Goal: Navigation & Orientation: Understand site structure

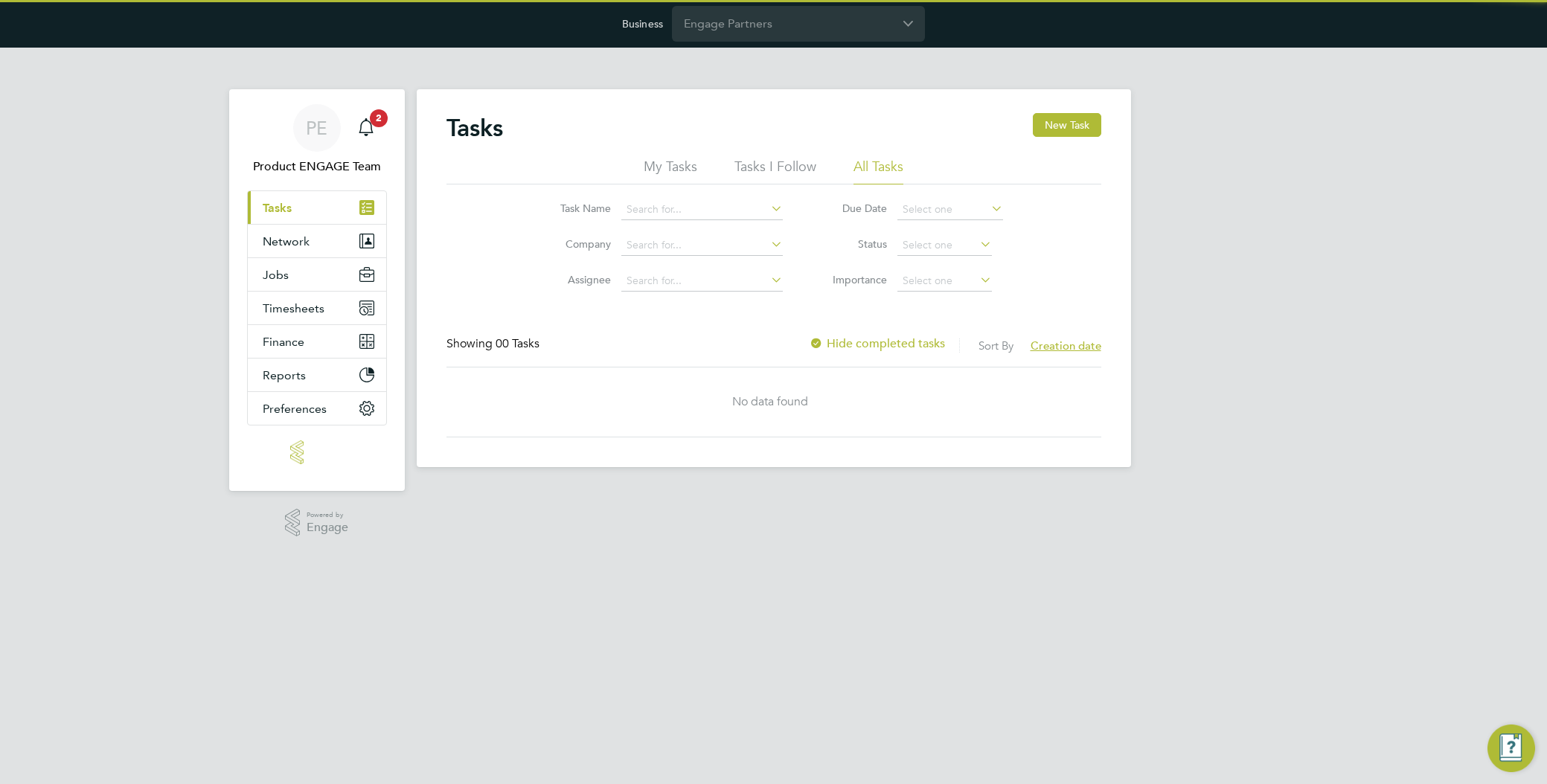
click at [823, 28] on input "Engage Partners" at bounding box center [799, 24] width 253 height 35
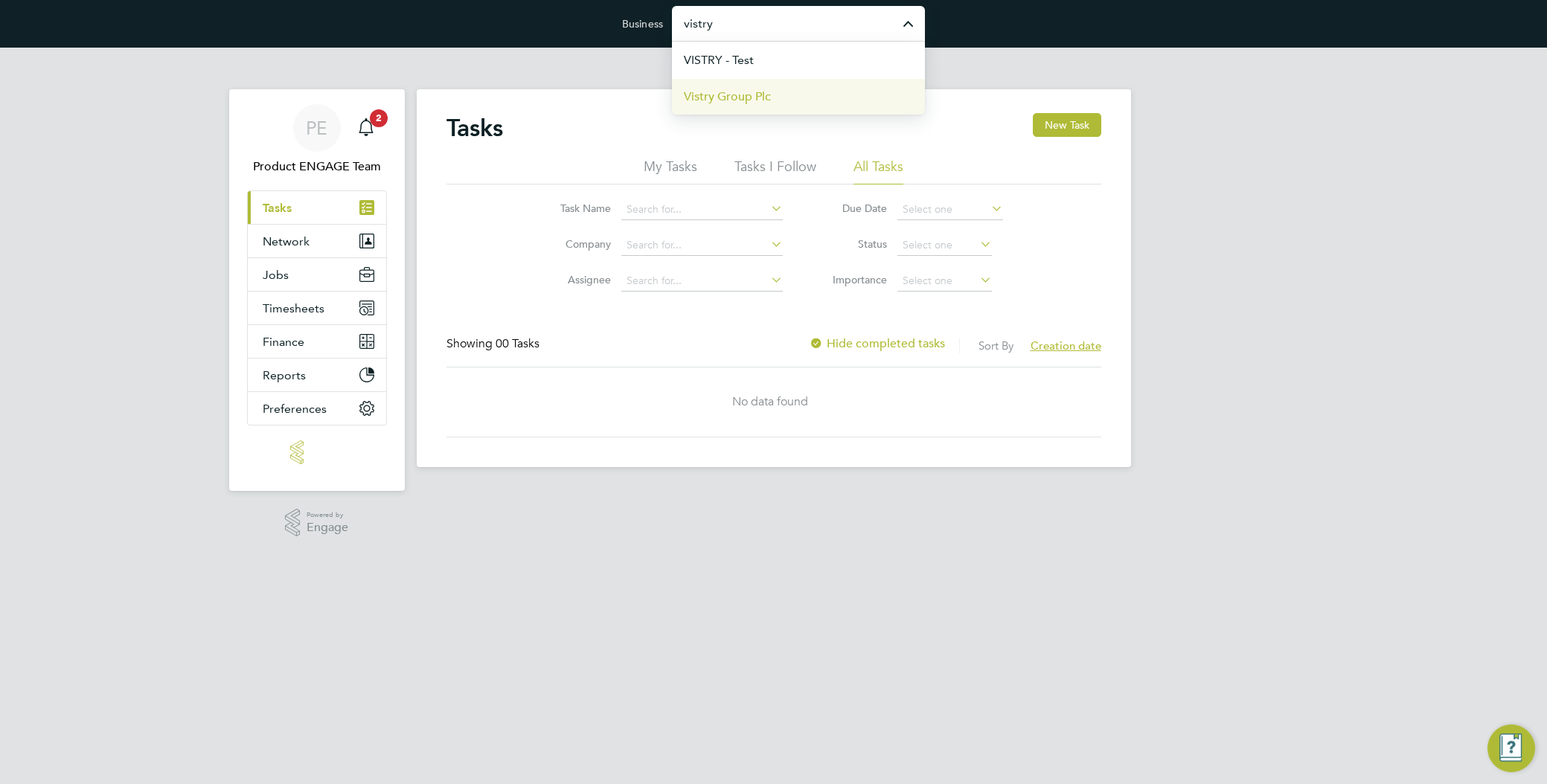
click at [801, 95] on li "Vistry Group Plc" at bounding box center [799, 97] width 253 height 37
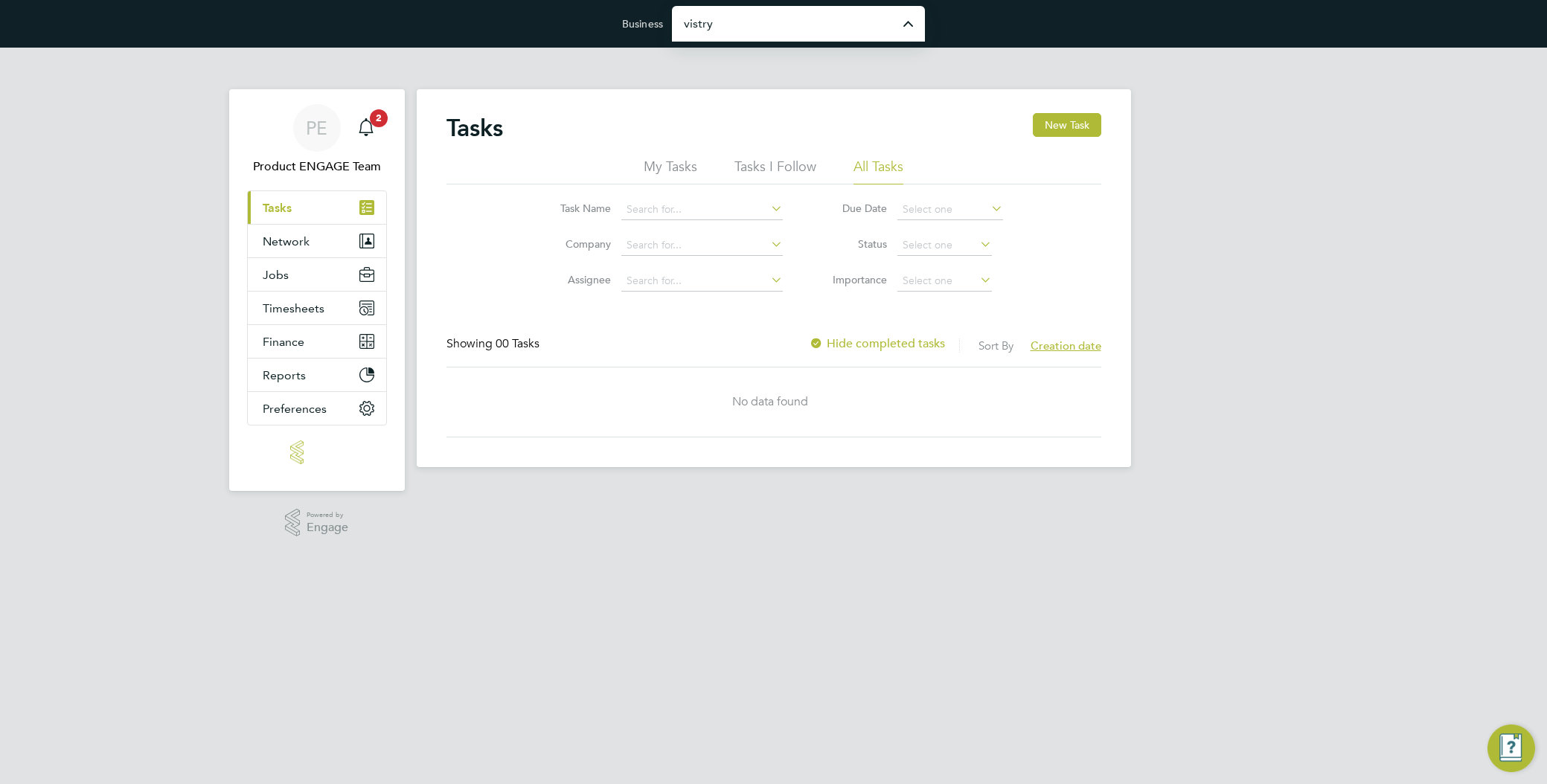
type input "Vistry Group Plc"
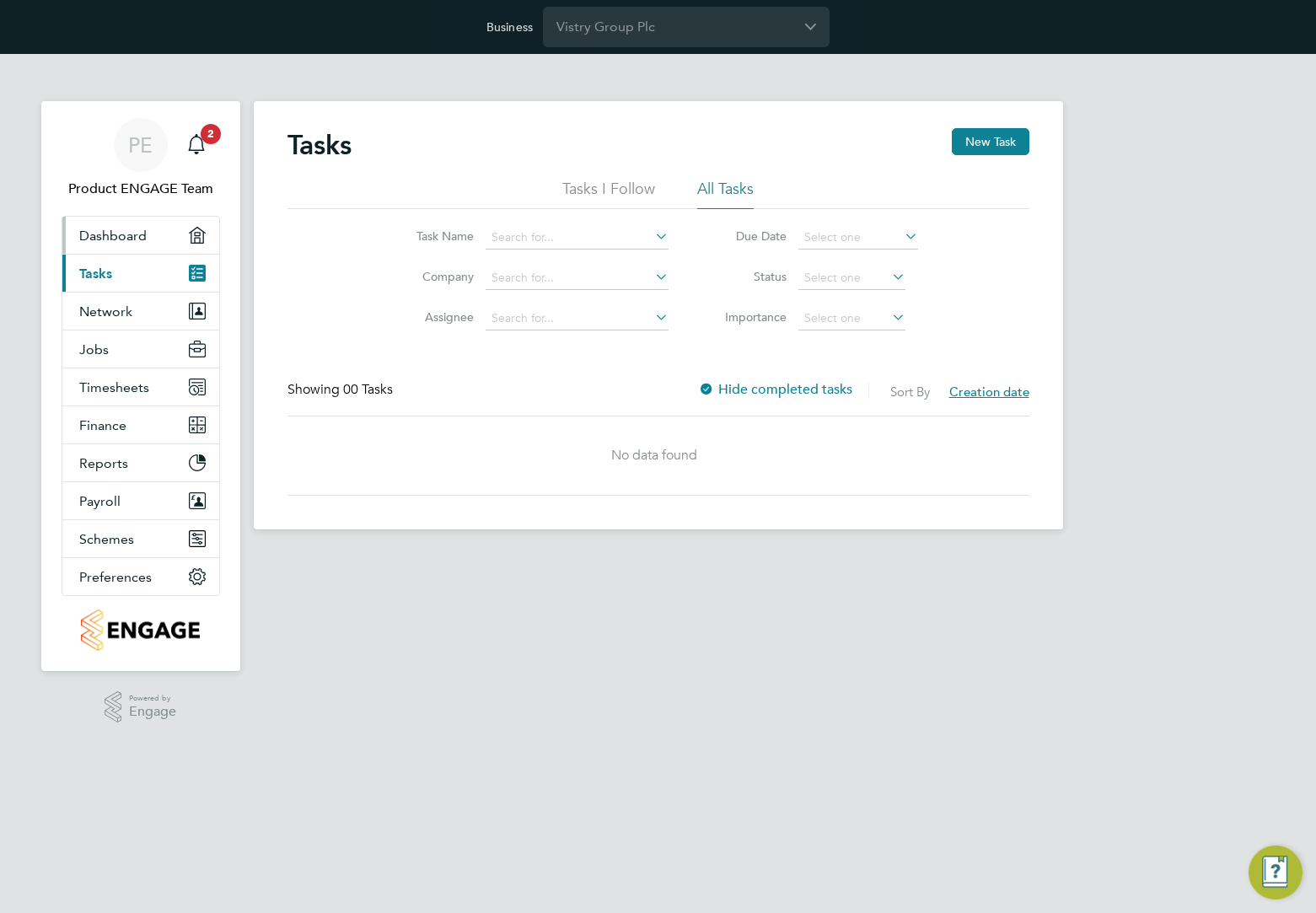
click at [112, 240] on span "Dashboard" at bounding box center [113, 235] width 67 height 16
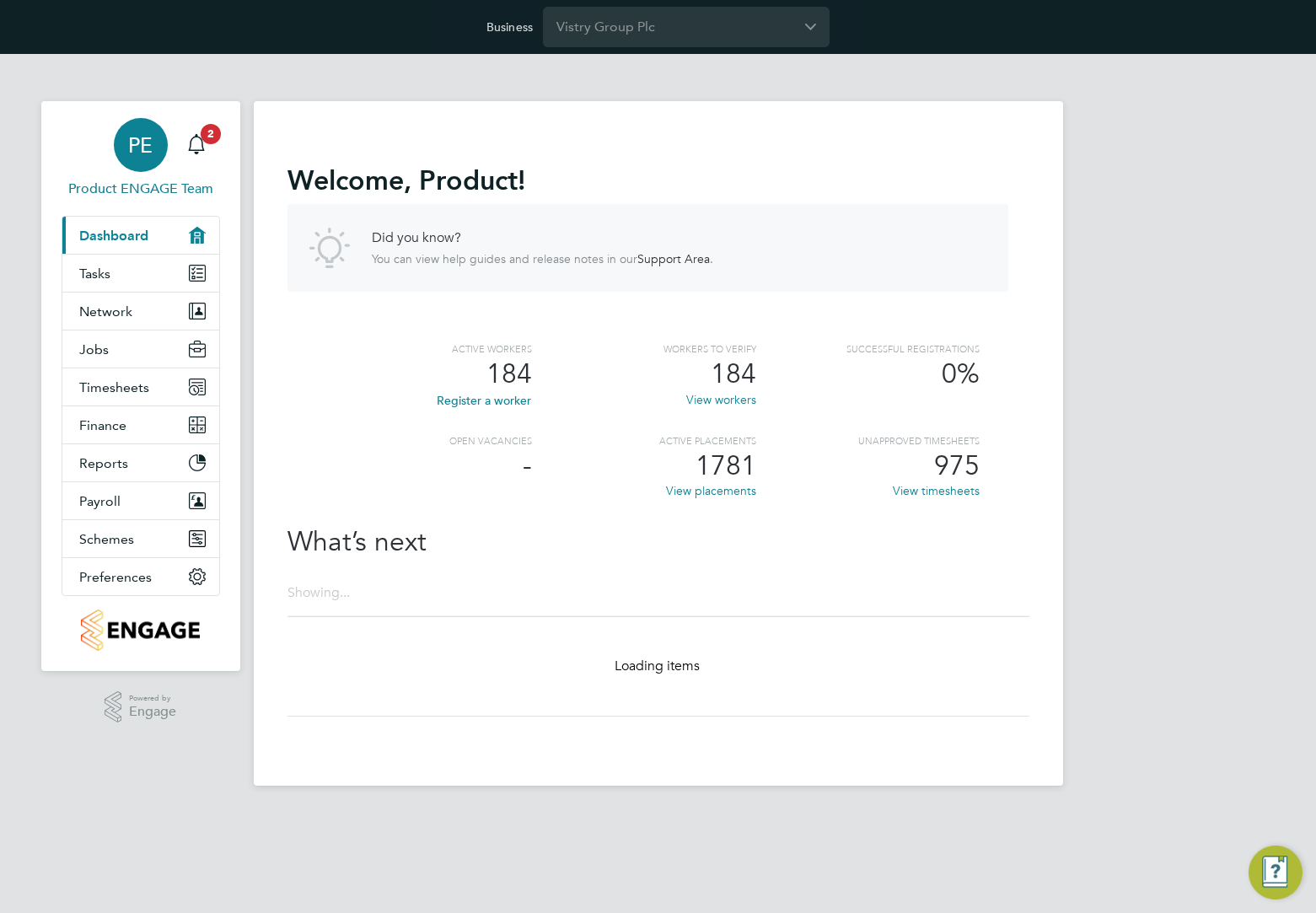
click at [133, 156] on span "PE" at bounding box center [141, 144] width 24 height 22
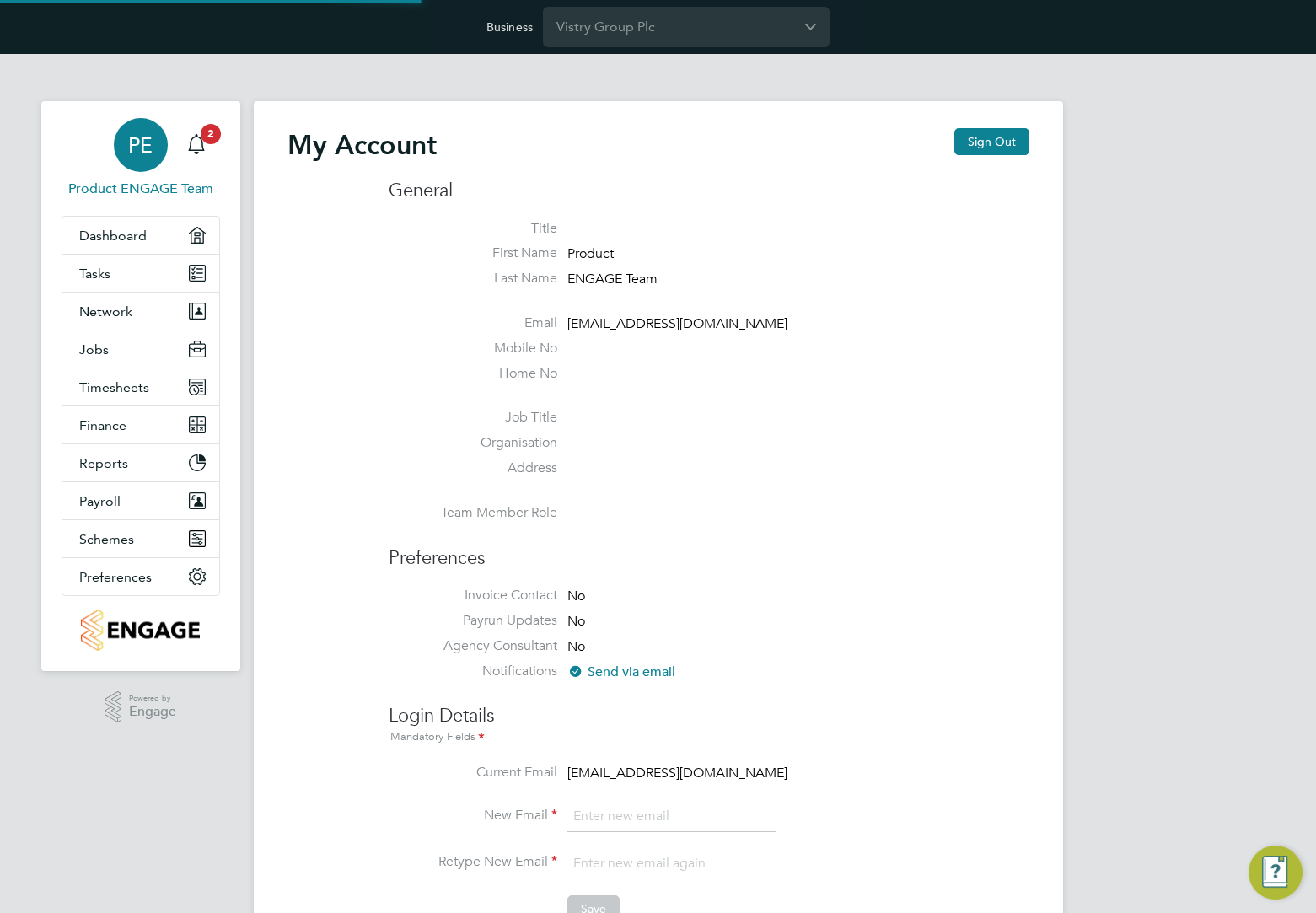
type input "[EMAIL_ADDRESS][DOMAIN_NAME]"
click at [109, 235] on span "Dashboard" at bounding box center [113, 235] width 67 height 16
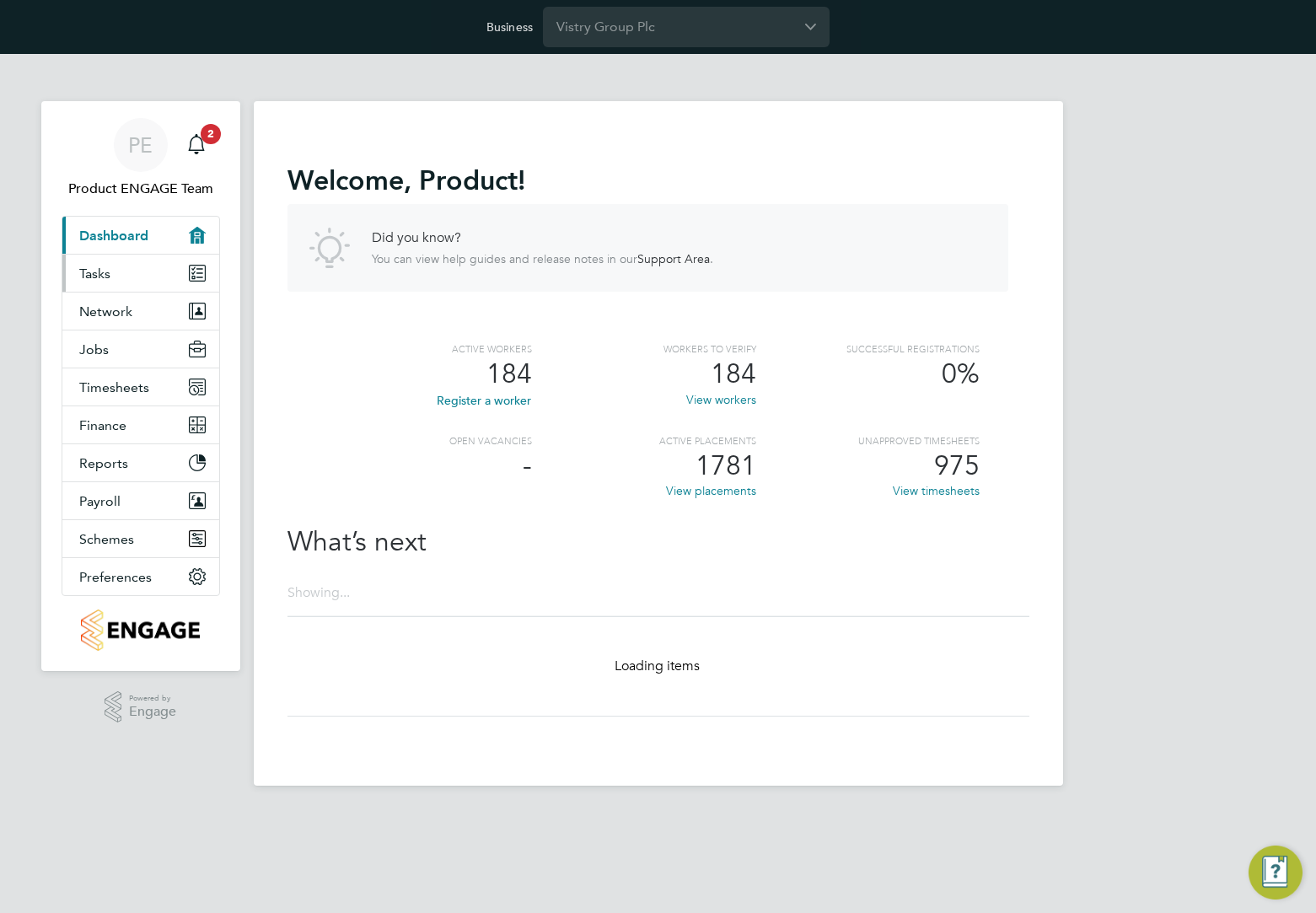
click at [94, 280] on link "Tasks" at bounding box center [141, 272] width 157 height 37
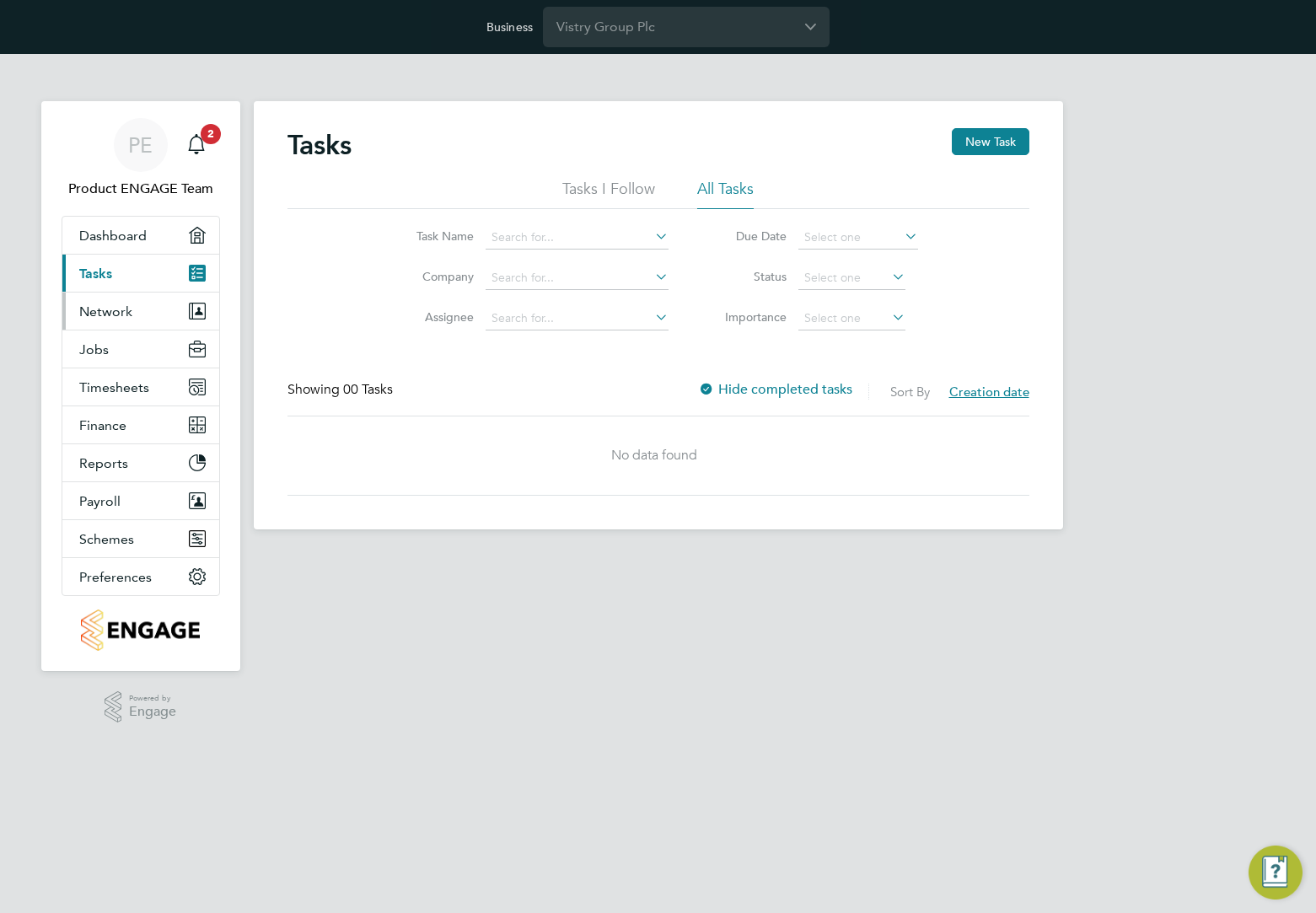
click at [93, 315] on span "Network" at bounding box center [106, 311] width 53 height 16
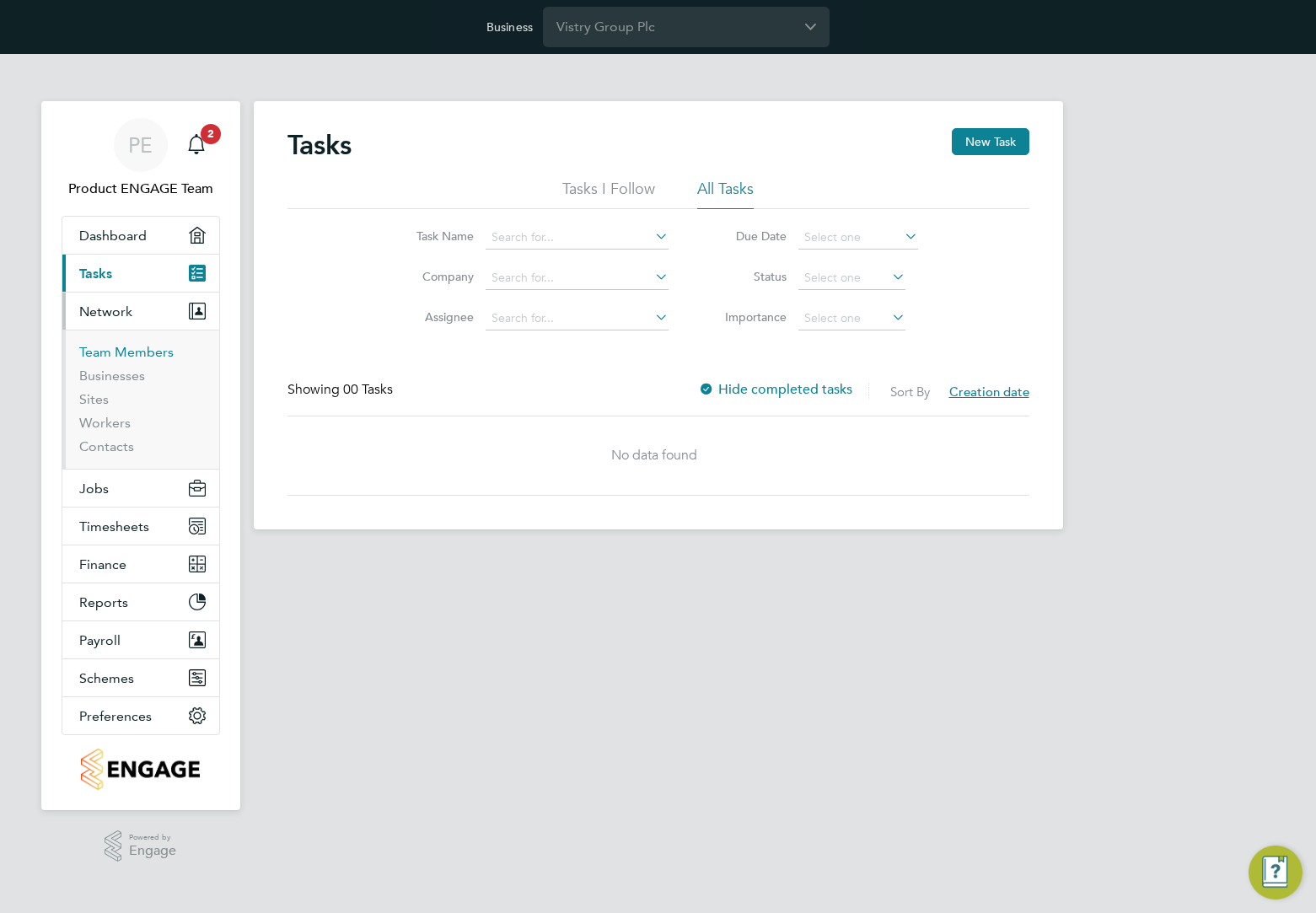
click at [100, 356] on link "Team Members" at bounding box center [126, 352] width 94 height 16
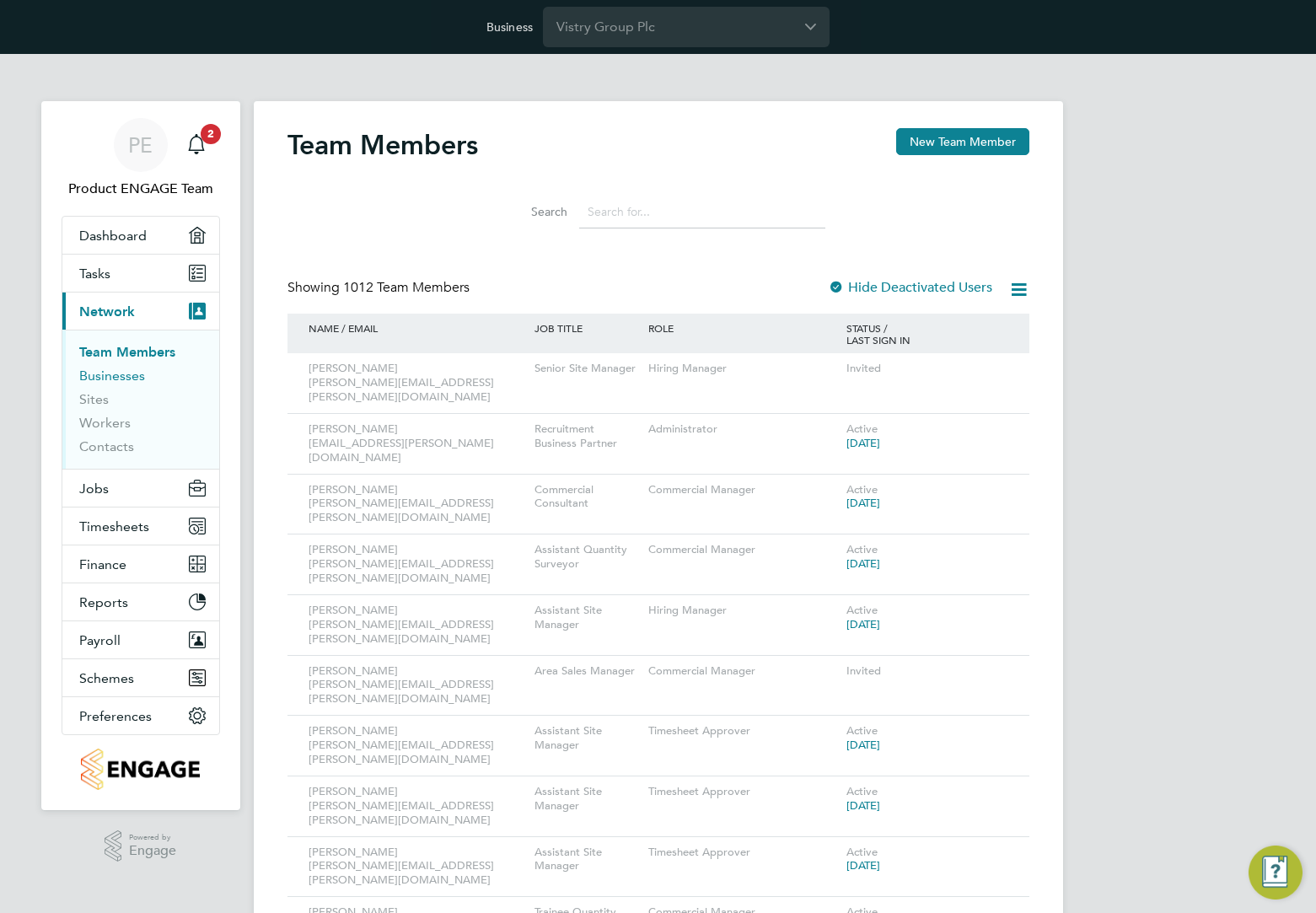
click at [109, 378] on link "Businesses" at bounding box center [112, 375] width 66 height 16
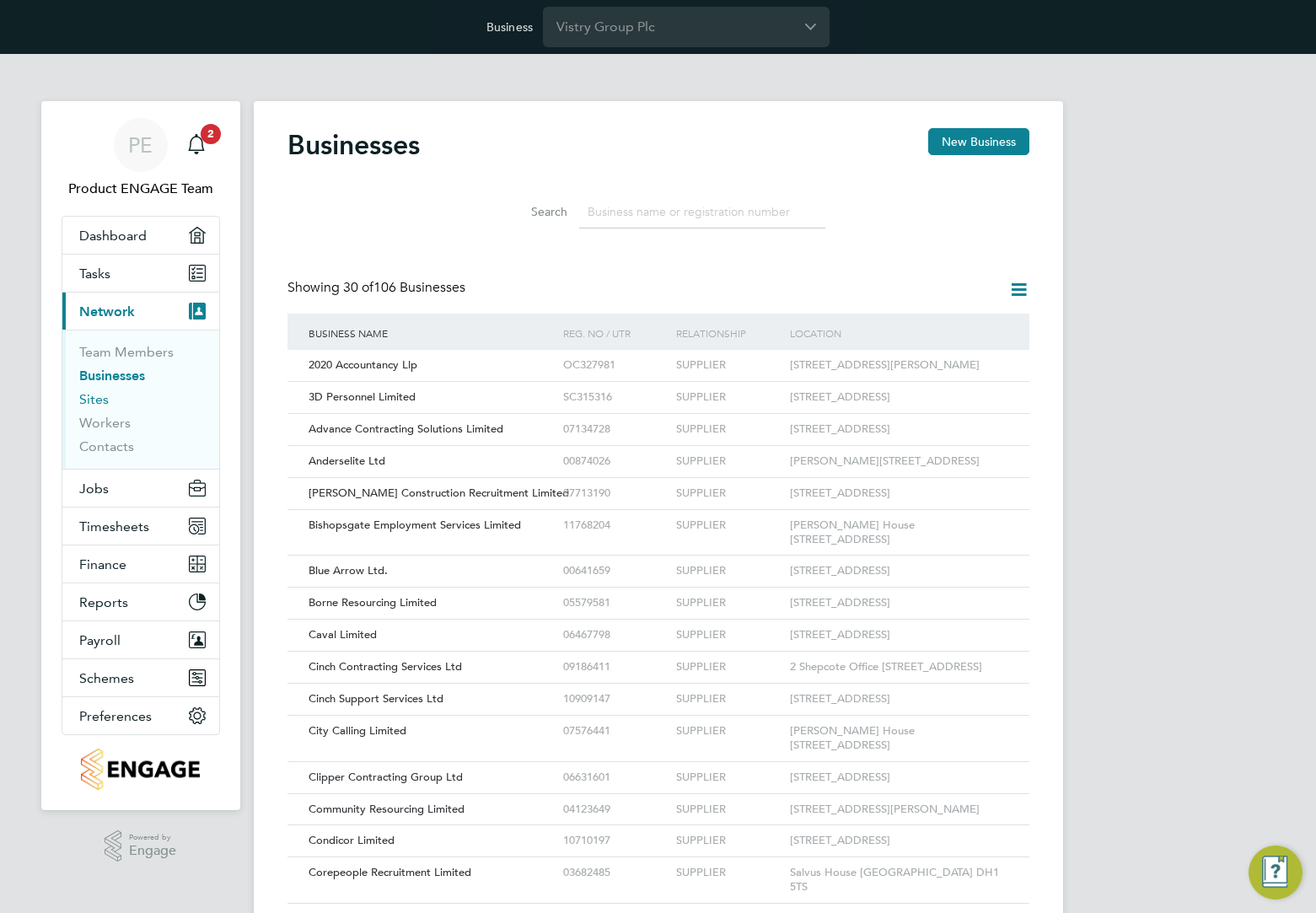
click at [90, 403] on link "Sites" at bounding box center [94, 399] width 29 height 16
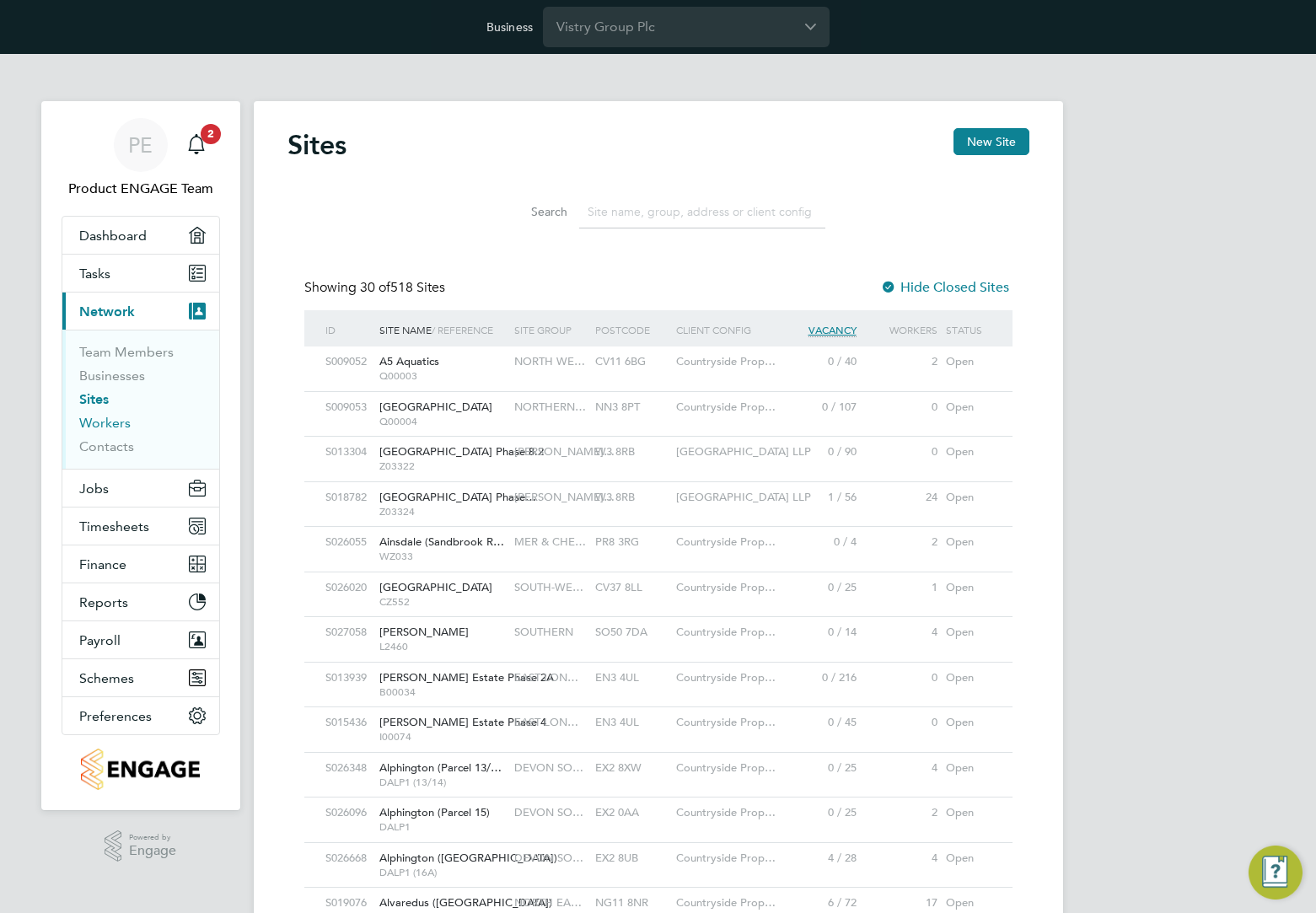
click at [110, 428] on link "Workers" at bounding box center [105, 422] width 52 height 16
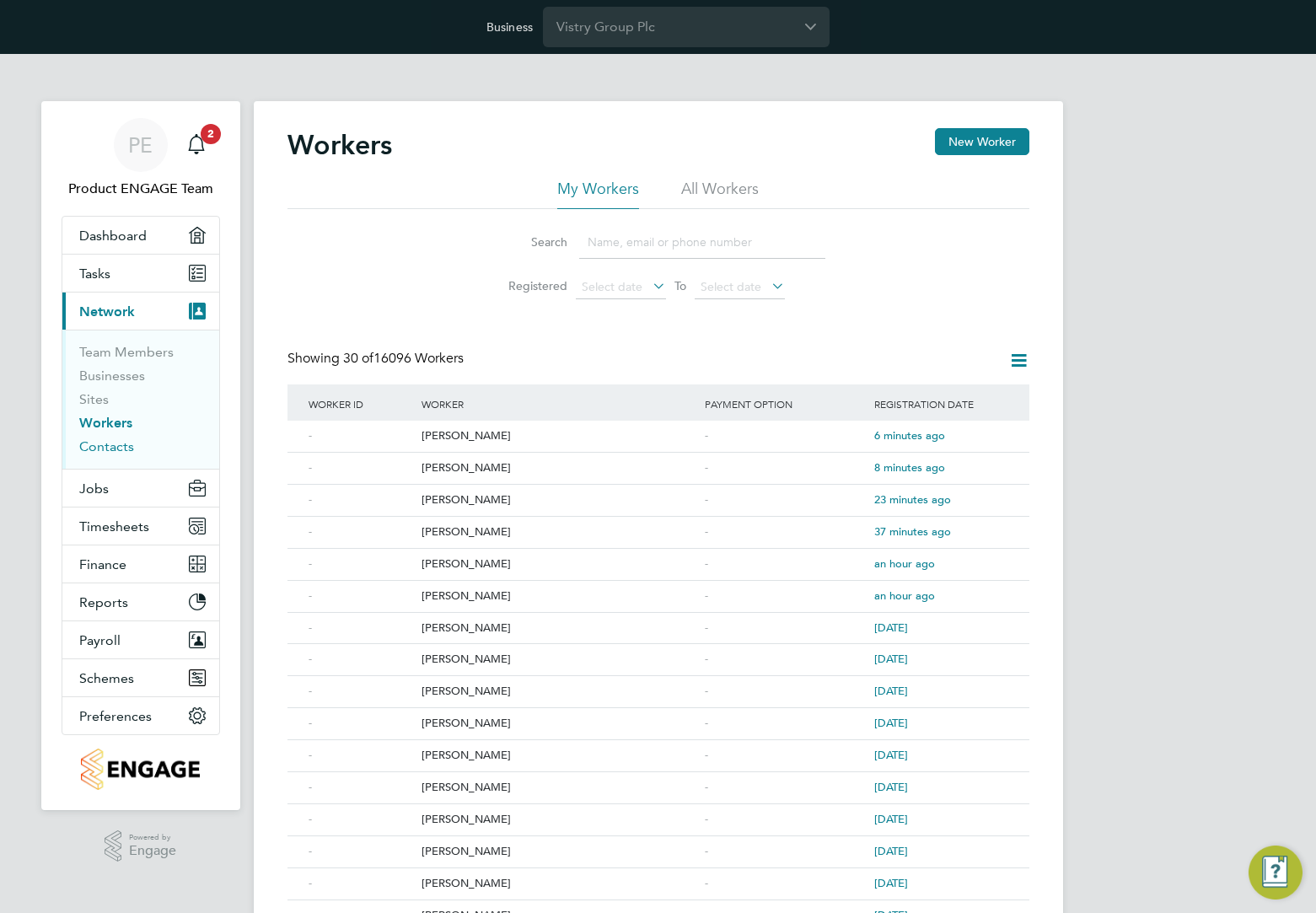
click at [111, 452] on link "Contacts" at bounding box center [107, 446] width 55 height 16
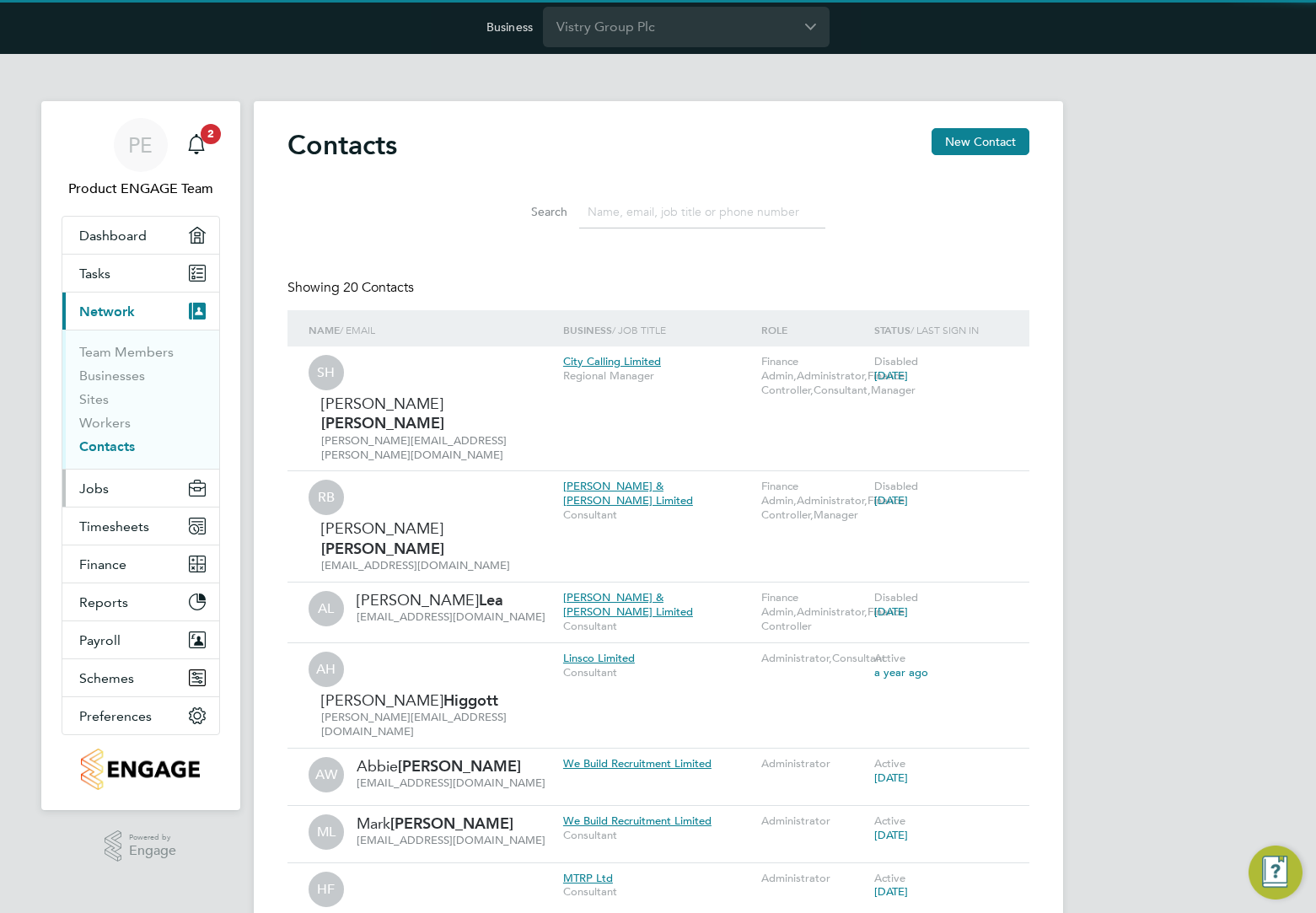
click at [103, 491] on span "Jobs" at bounding box center [94, 488] width 29 height 16
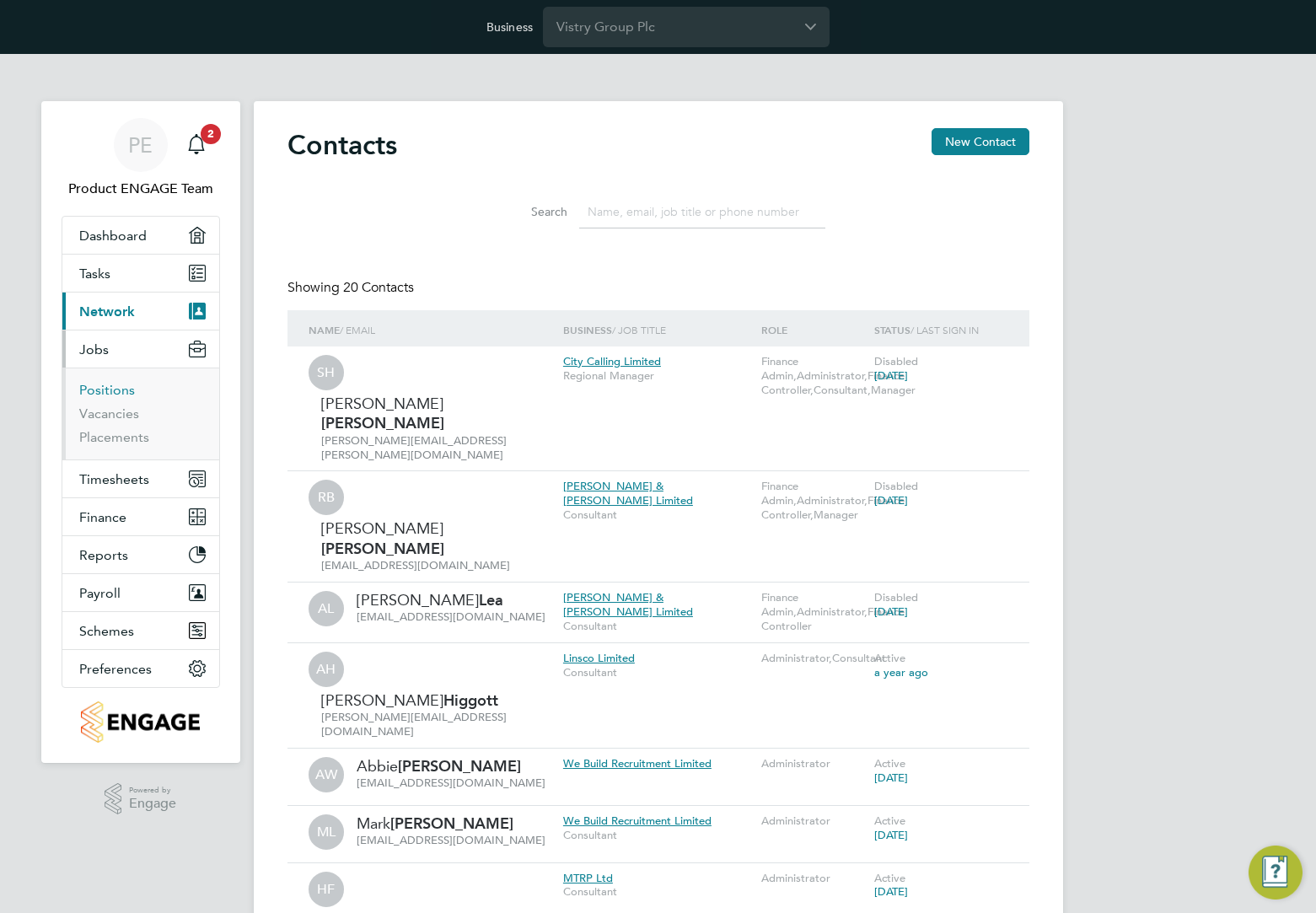
click at [107, 393] on link "Positions" at bounding box center [107, 390] width 56 height 16
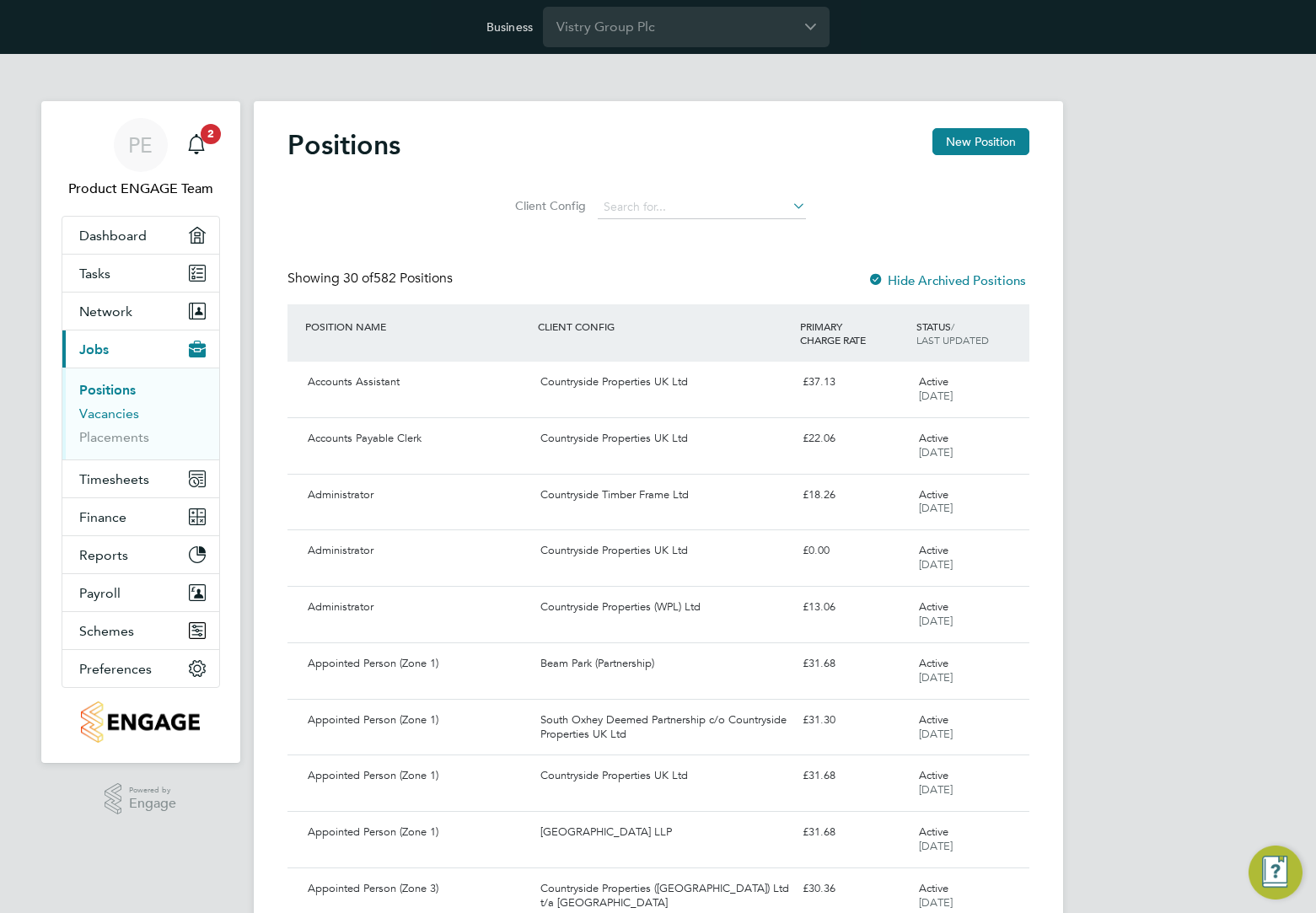
click at [119, 415] on link "Vacancies" at bounding box center [109, 413] width 60 height 16
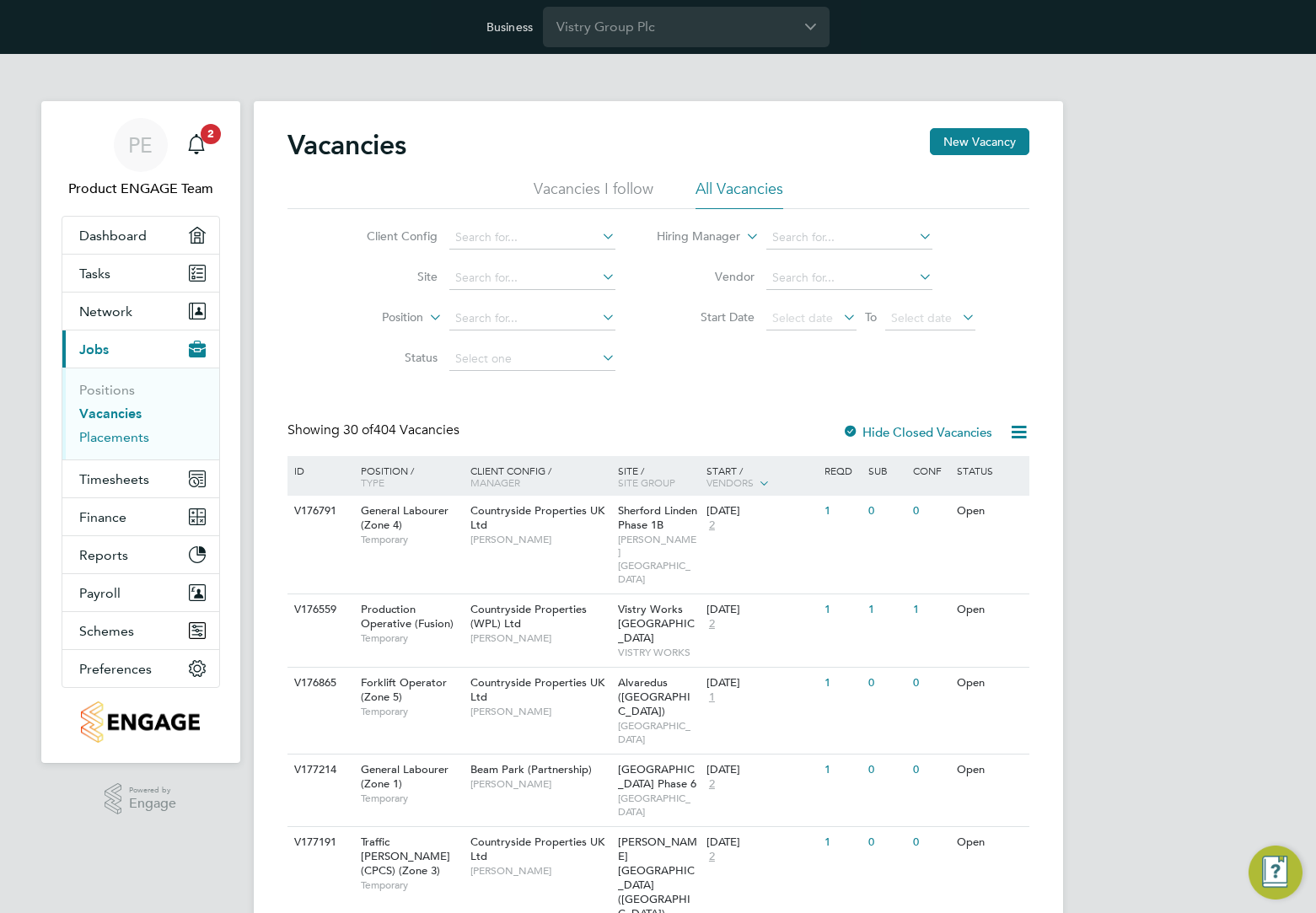
click at [110, 439] on link "Placements" at bounding box center [114, 436] width 70 height 16
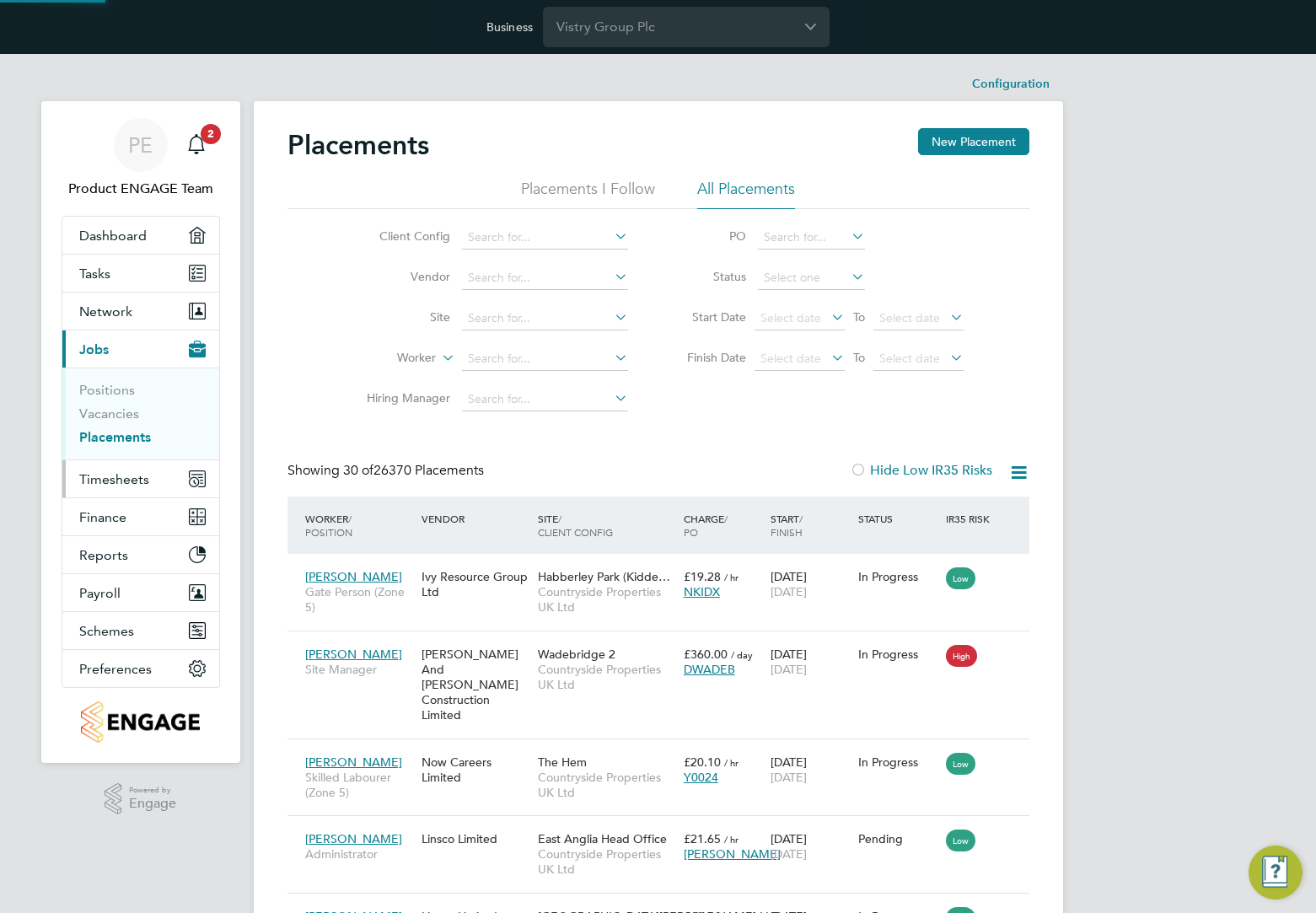
click at [116, 482] on span "Timesheets" at bounding box center [114, 478] width 70 height 16
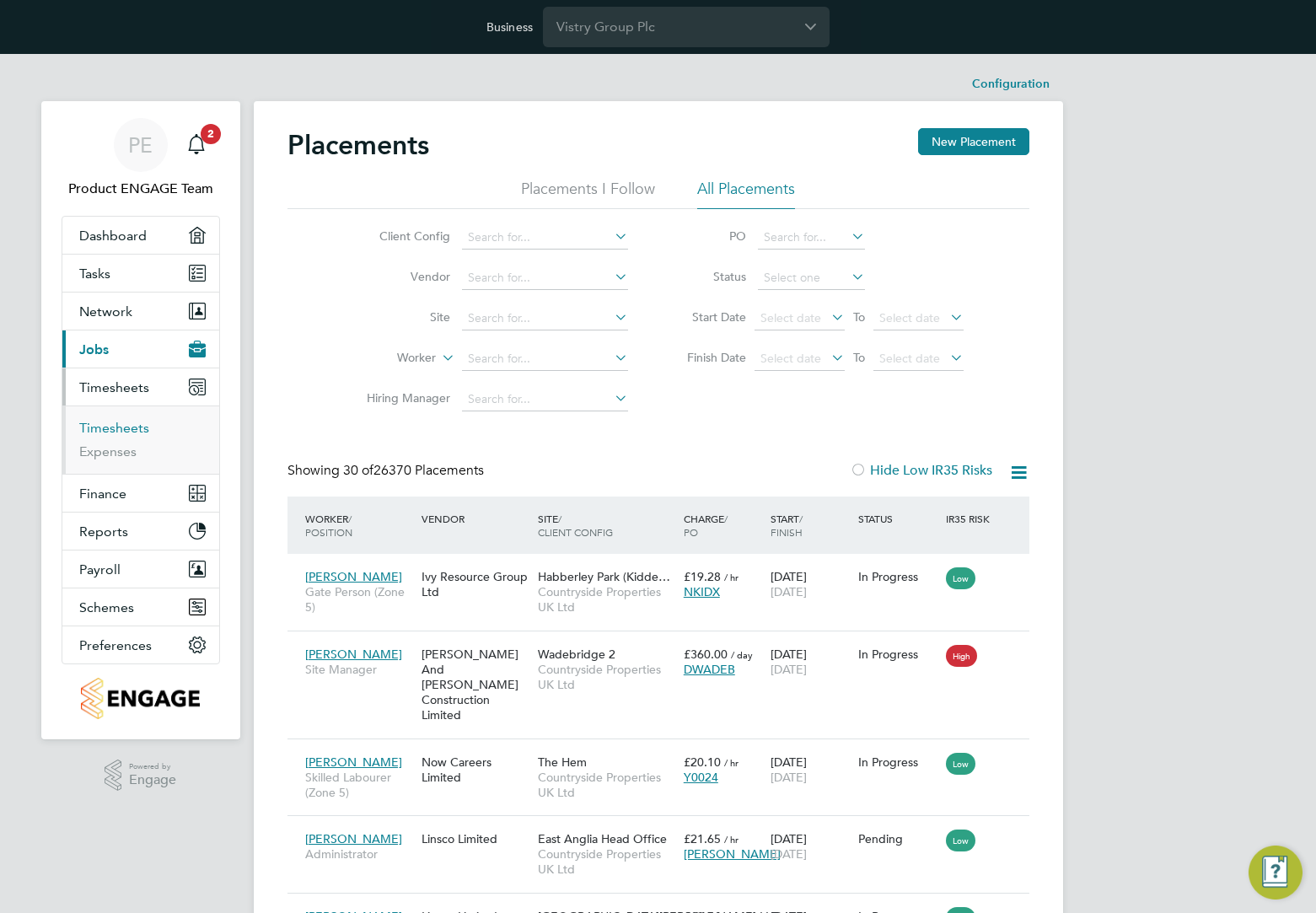
click at [123, 422] on link "Timesheets" at bounding box center [114, 428] width 70 height 16
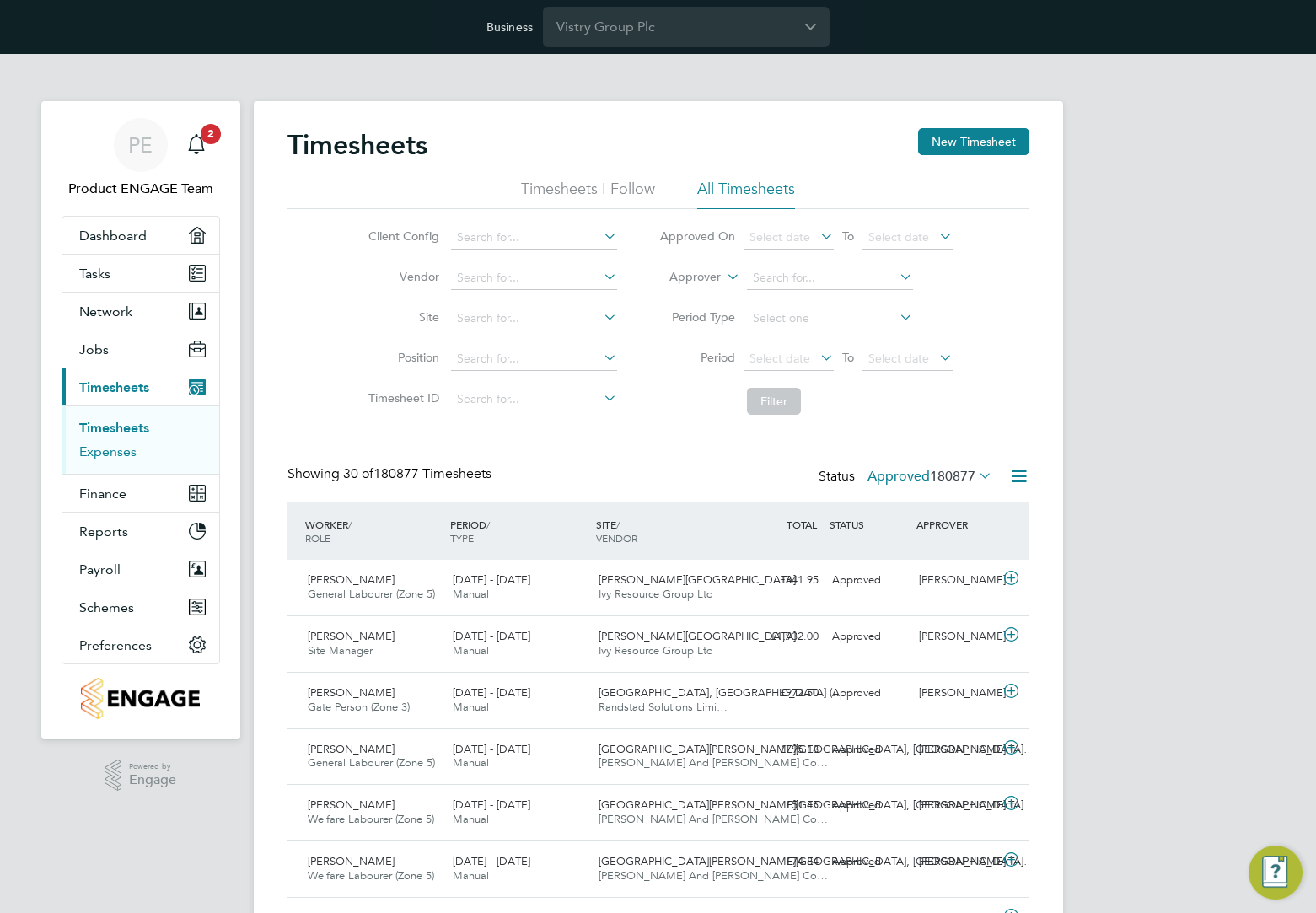
click at [117, 452] on link "Expenses" at bounding box center [108, 451] width 57 height 16
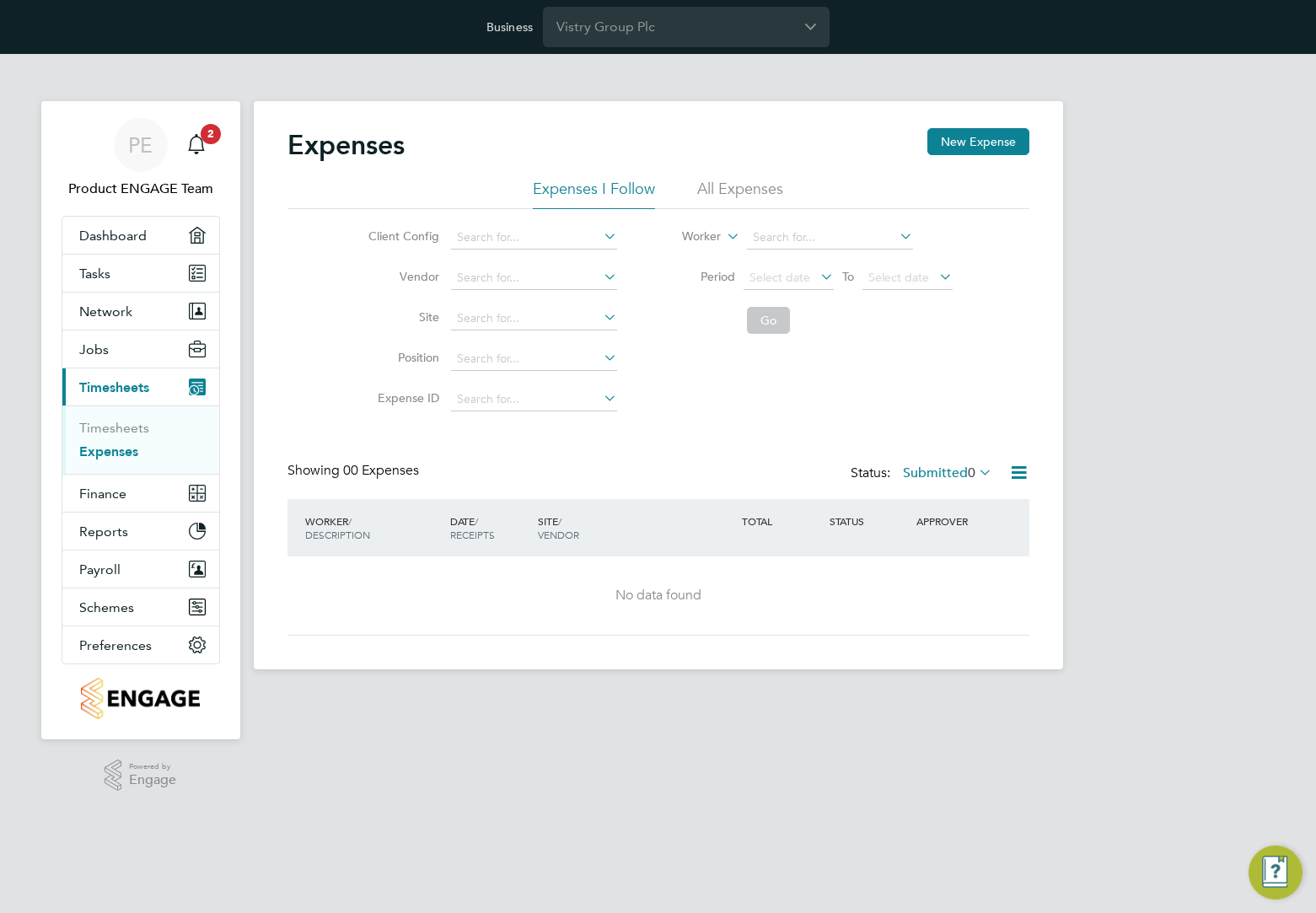
click at [734, 183] on li "All Expenses" at bounding box center [740, 193] width 86 height 30
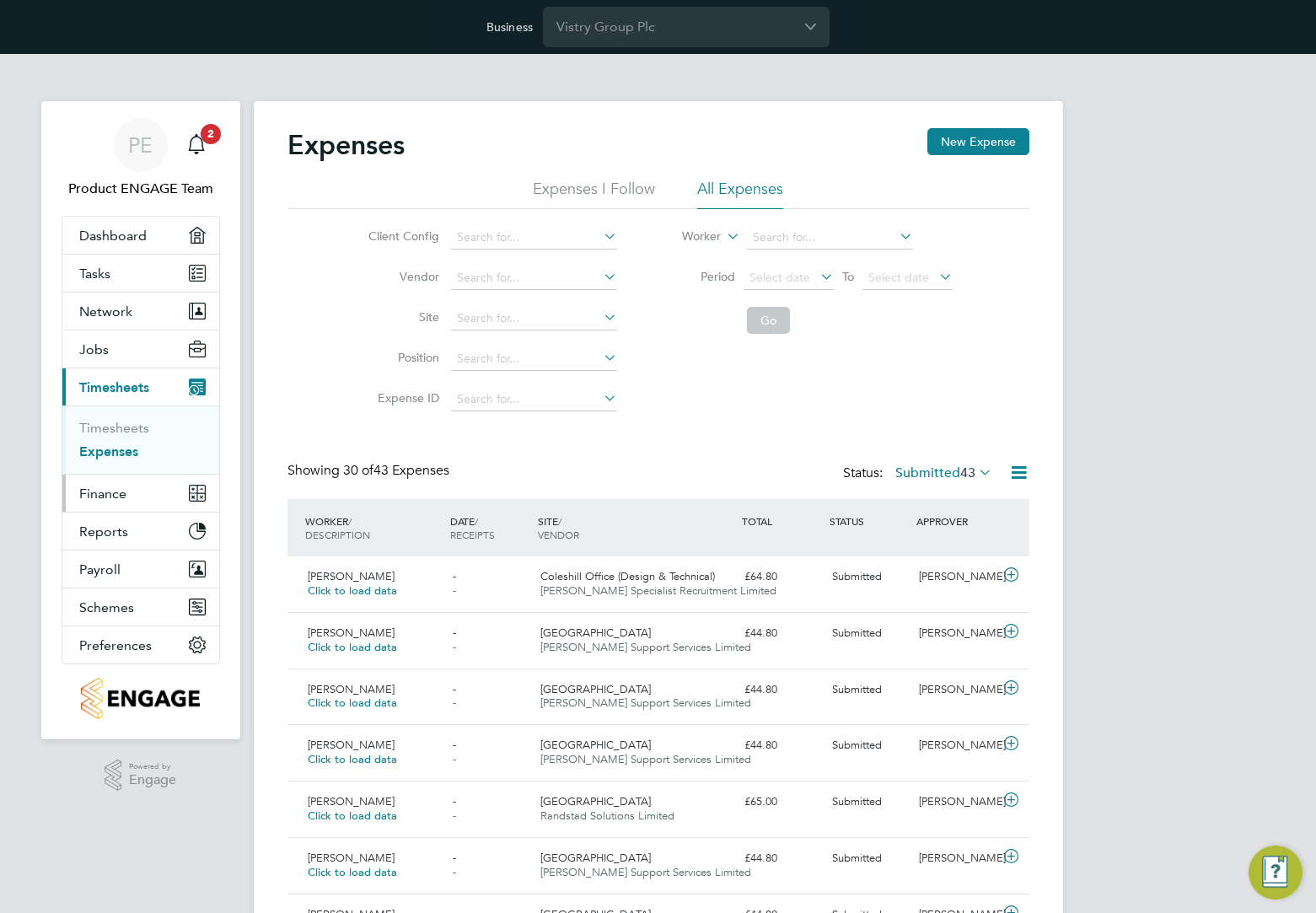
click at [113, 492] on span "Finance" at bounding box center [103, 493] width 47 height 16
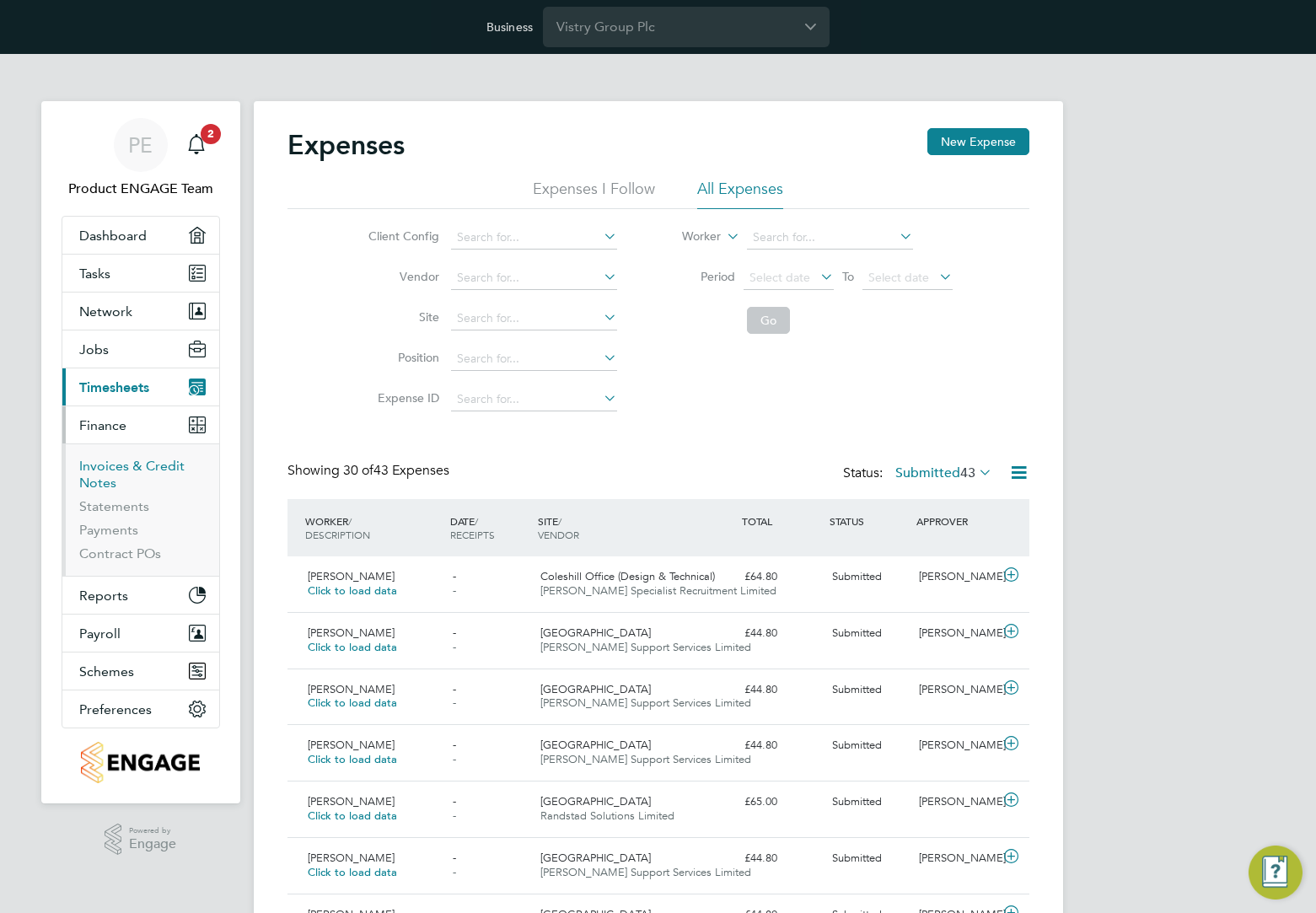
click at [117, 460] on link "Invoices & Credit Notes" at bounding box center [132, 474] width 105 height 33
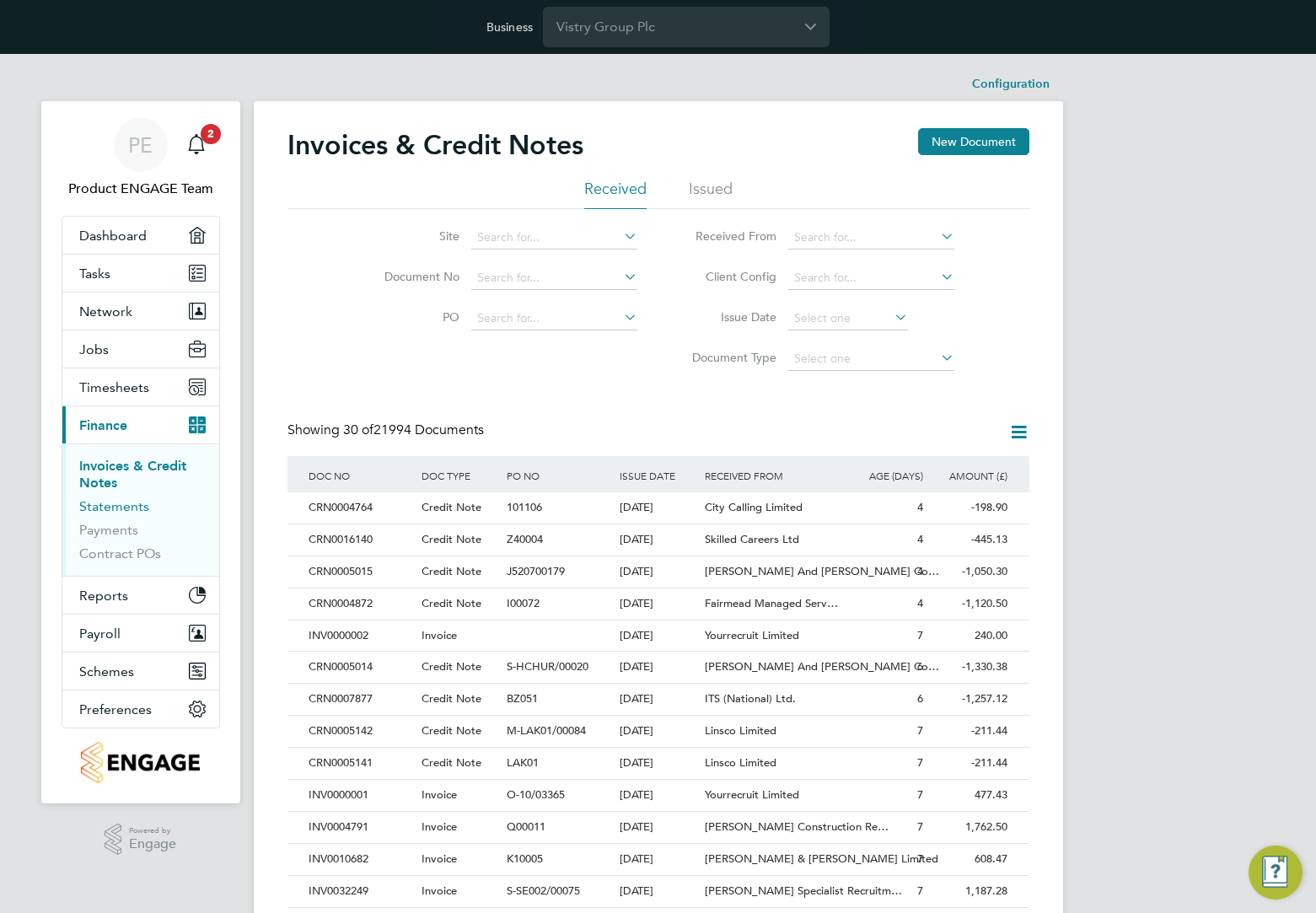
click at [97, 510] on link "Statements" at bounding box center [114, 506] width 70 height 16
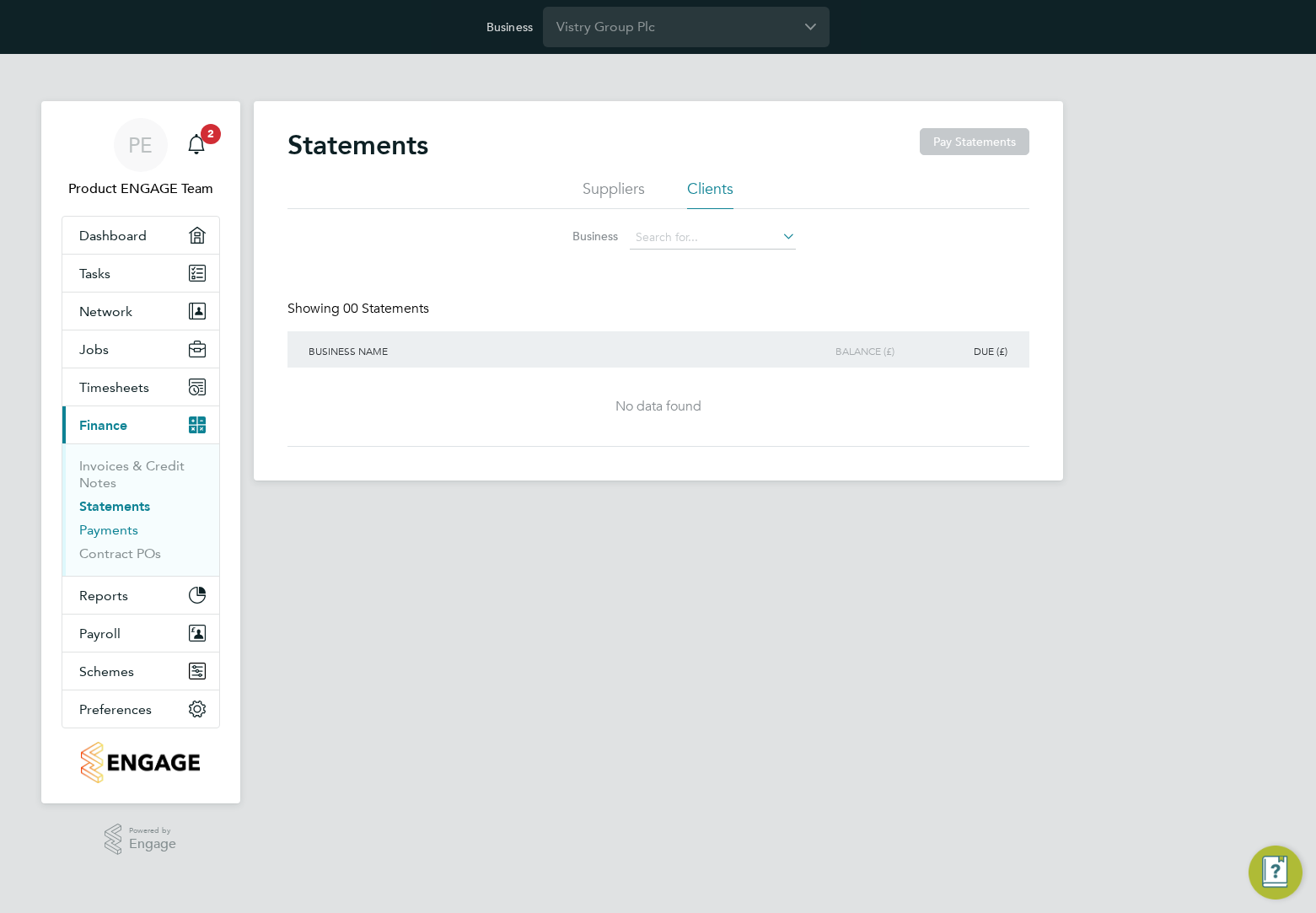
click at [111, 531] on link "Payments" at bounding box center [109, 529] width 59 height 16
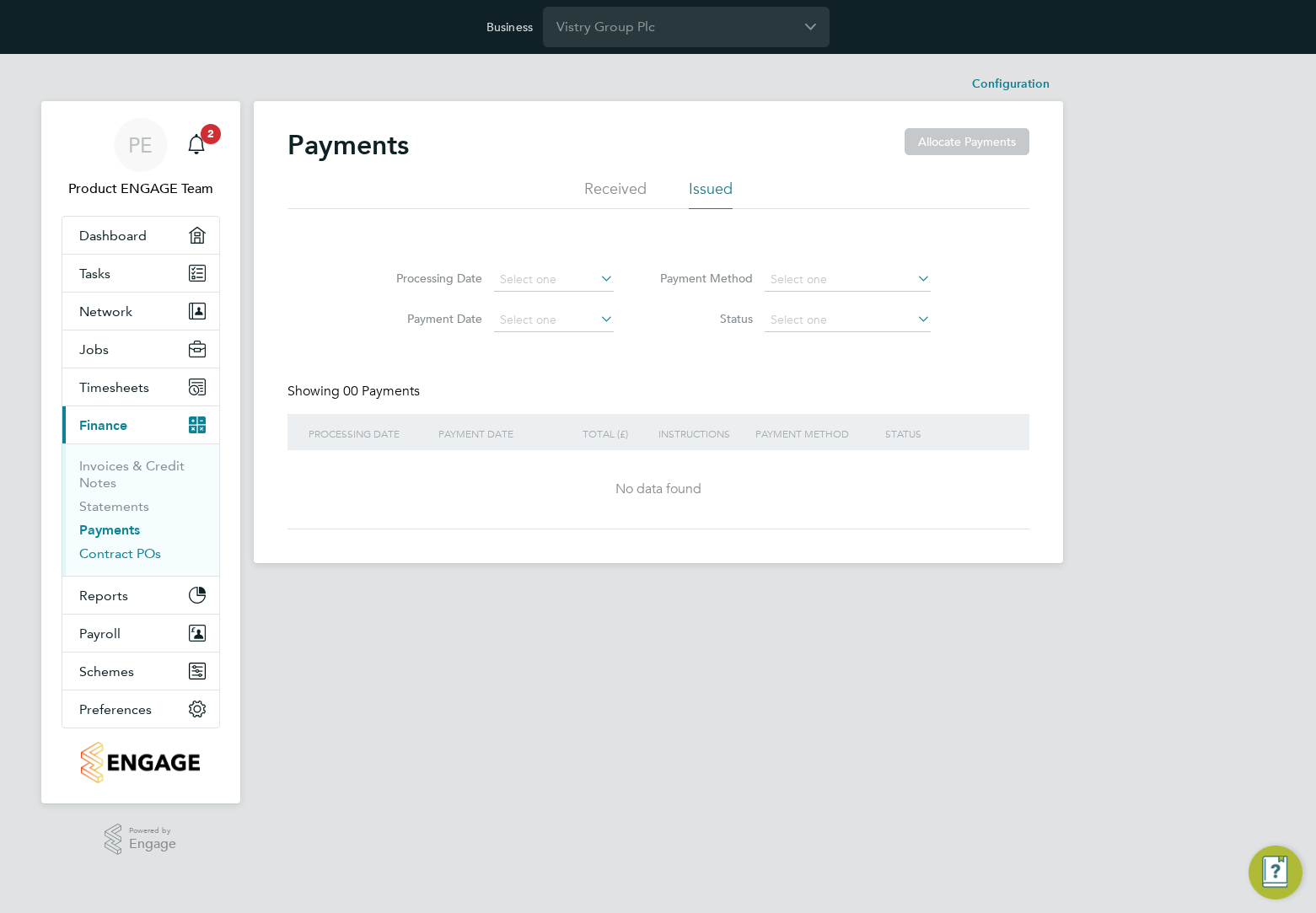
click at [129, 555] on link "Contract POs" at bounding box center [120, 553] width 82 height 16
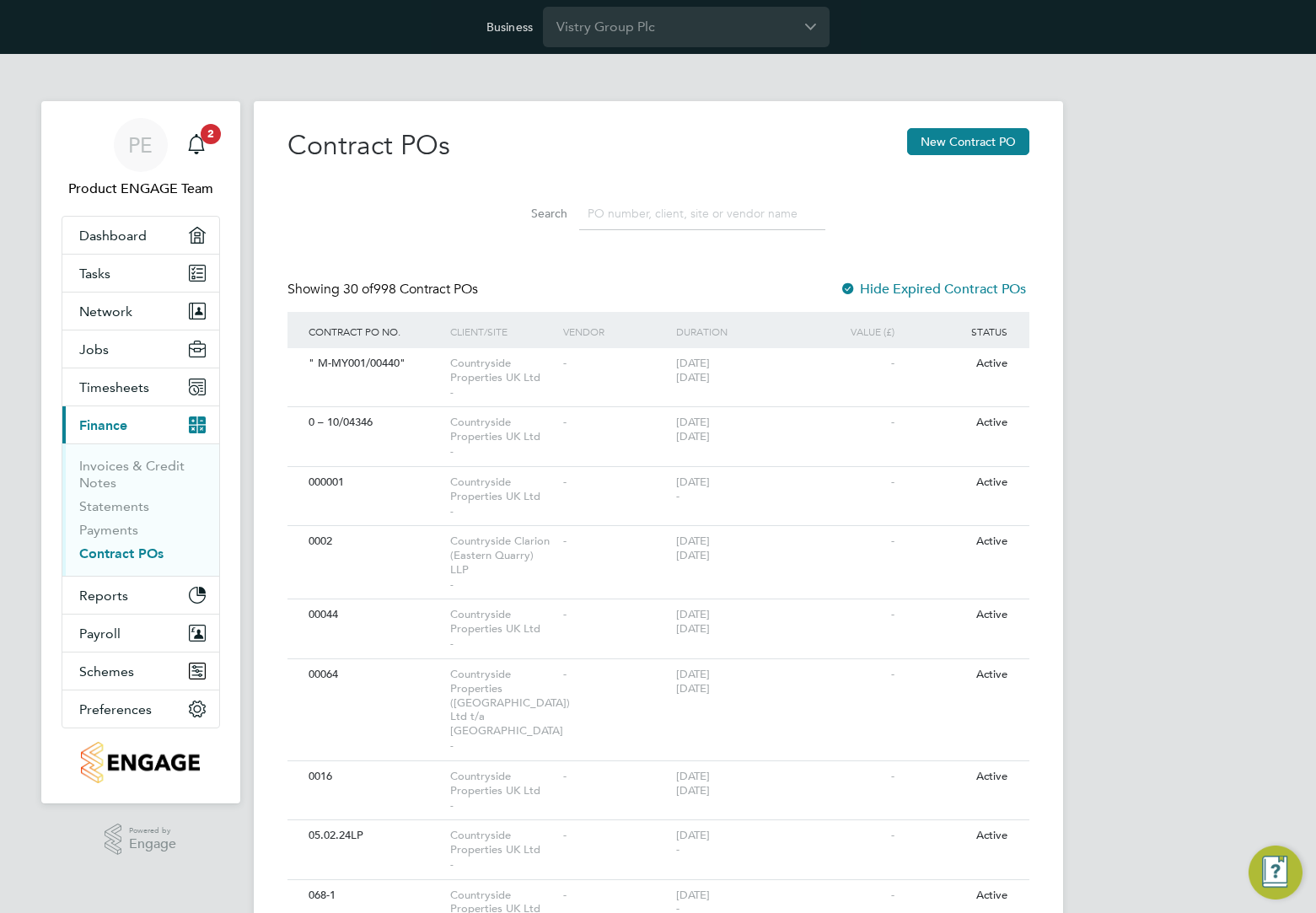
click at [589, 304] on div "Showing 30 of 998 Contract POs Hide Expired Contract POs" at bounding box center [658, 296] width 742 height 31
drag, startPoint x: 589, startPoint y: 304, endPoint x: 342, endPoint y: 288, distance: 247.5
click at [344, 288] on div "Showing 30 of 998 Contract POs Hide Expired Contract POs" at bounding box center [658, 296] width 742 height 31
drag, startPoint x: 342, startPoint y: 288, endPoint x: 271, endPoint y: 333, distance: 84.1
click at [350, 298] on div "Showing 30 of 998 Contract POs Hide Expired Contract POs" at bounding box center [658, 296] width 742 height 31
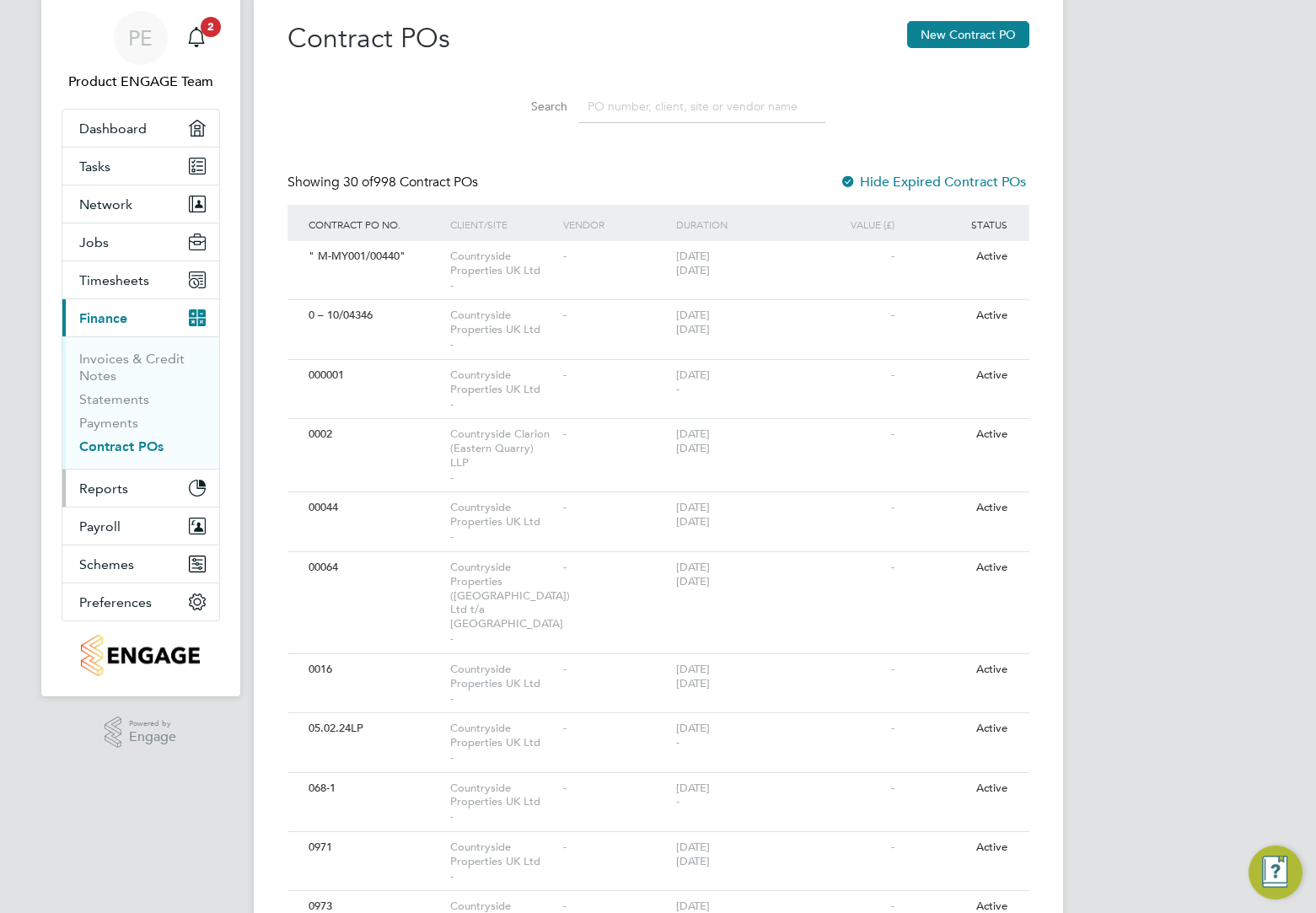
click at [111, 485] on span "Reports" at bounding box center [103, 488] width 49 height 16
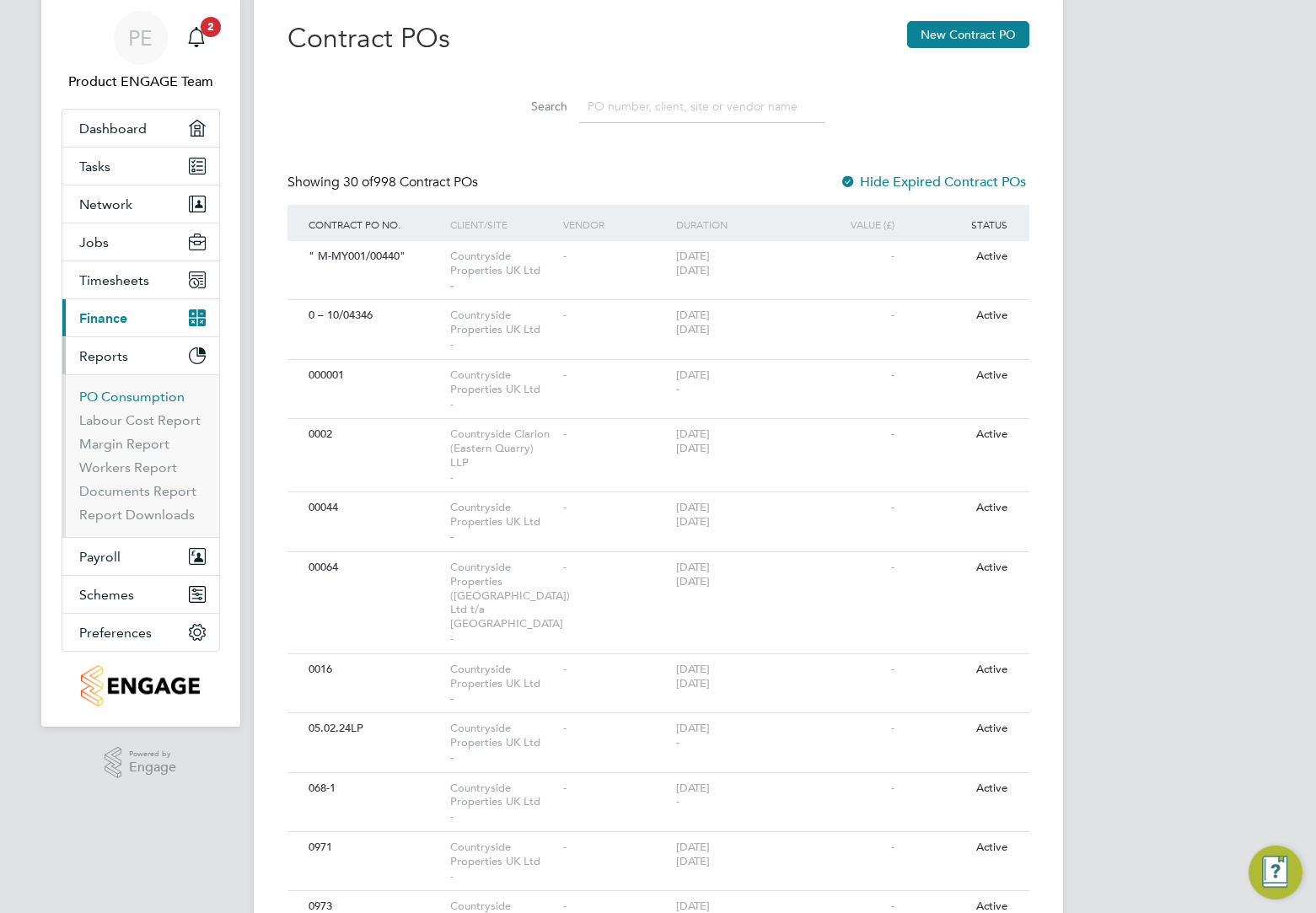
click at [130, 393] on link "PO Consumption" at bounding box center [132, 397] width 105 height 16
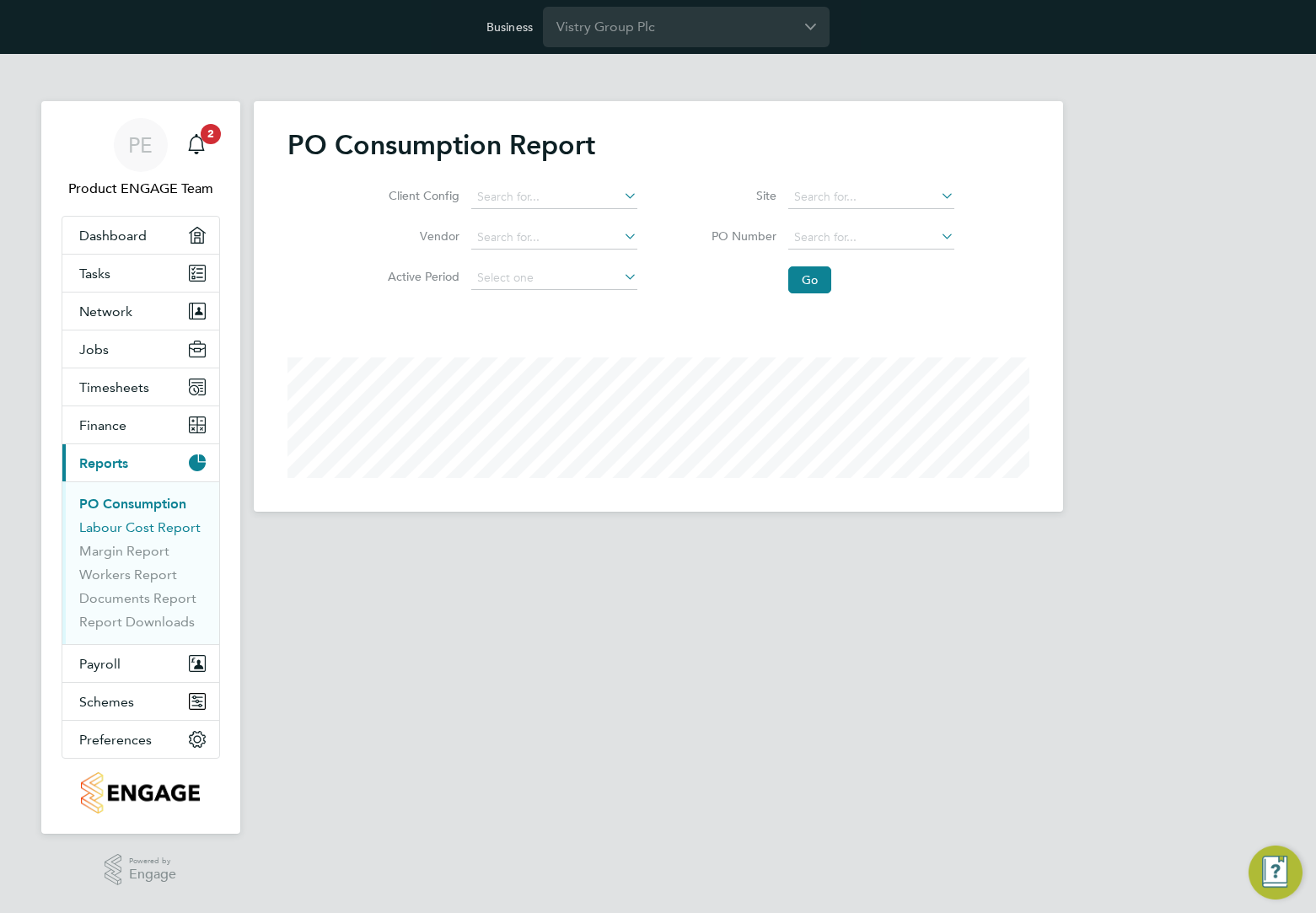
click at [154, 528] on link "Labour Cost Report" at bounding box center [140, 527] width 122 height 16
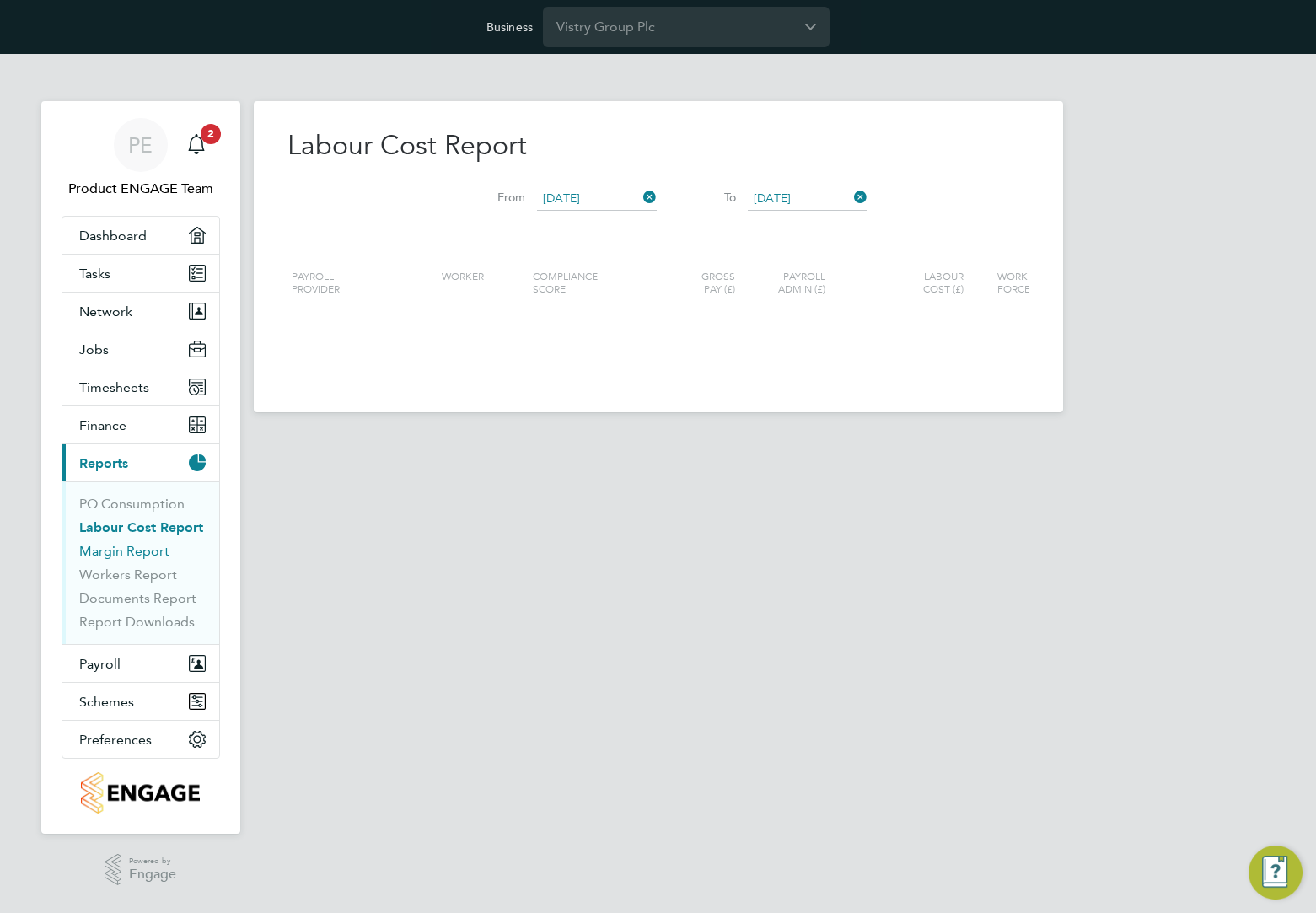
click at [129, 549] on link "Margin Report" at bounding box center [124, 550] width 91 height 16
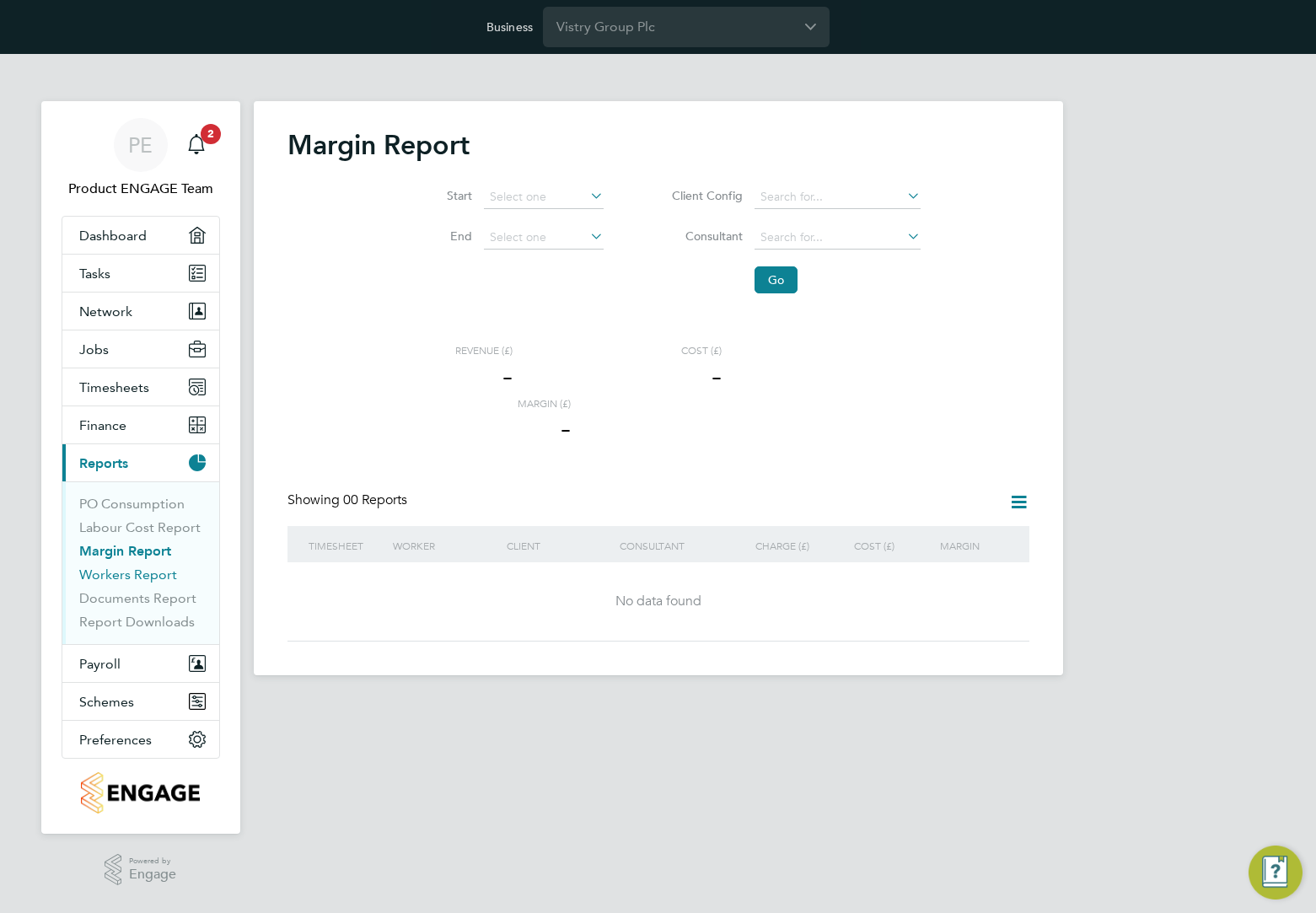
click at [116, 575] on link "Workers Report" at bounding box center [128, 574] width 97 height 16
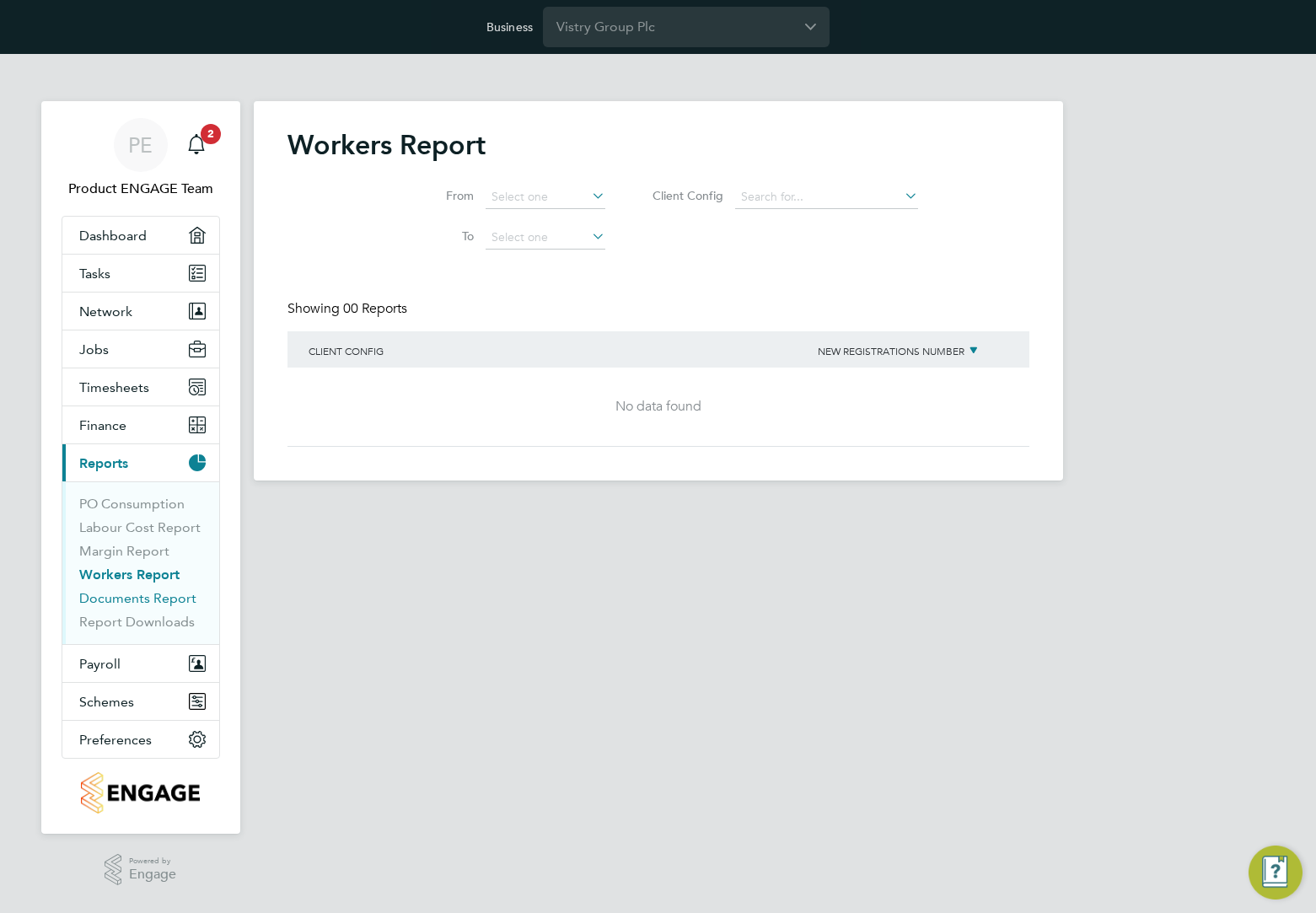
click at [116, 596] on link "Documents Report" at bounding box center [138, 597] width 117 height 16
click at [121, 620] on link "Report Downloads" at bounding box center [137, 622] width 116 height 16
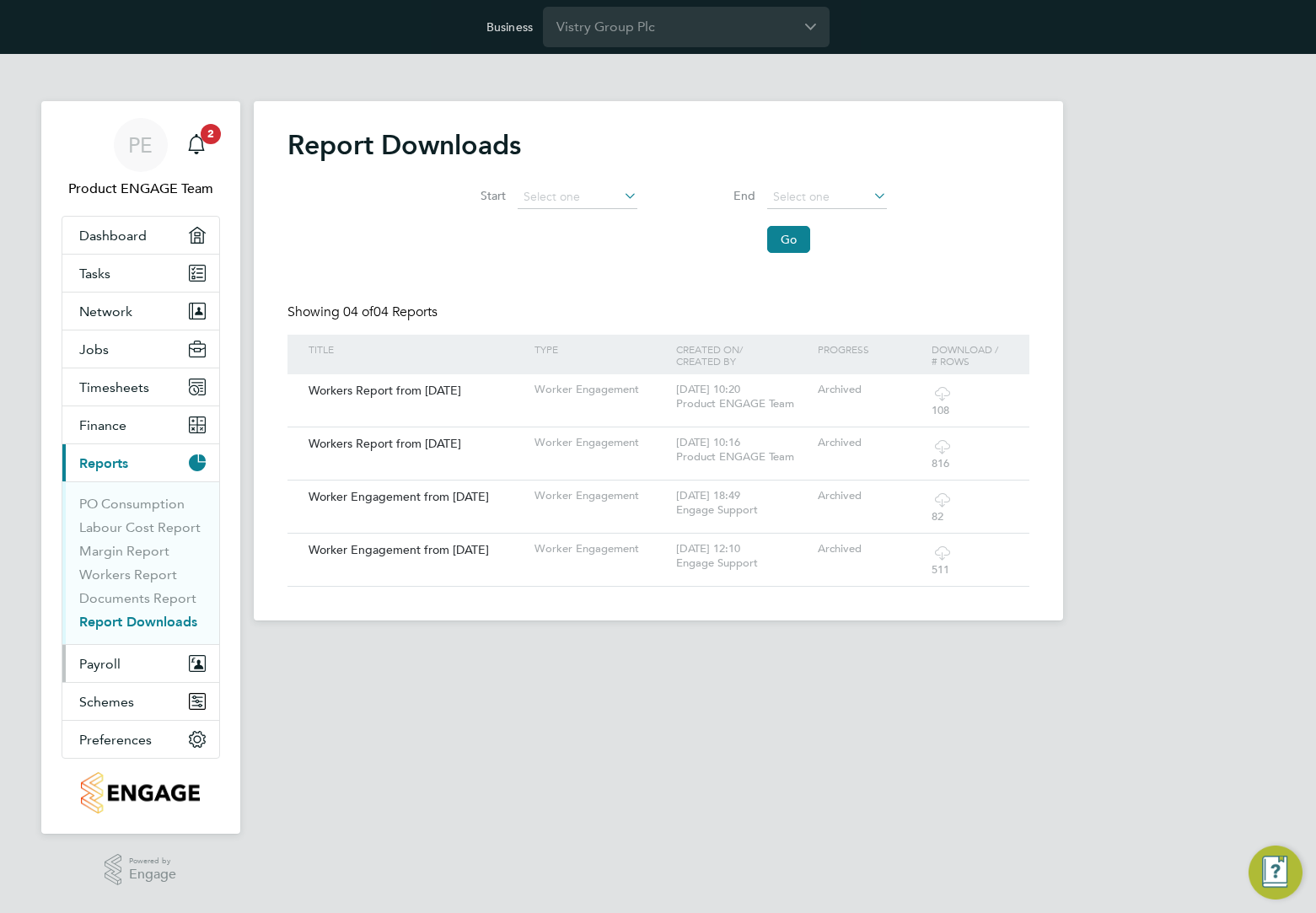
click at [118, 663] on span "Payroll" at bounding box center [100, 663] width 41 height 16
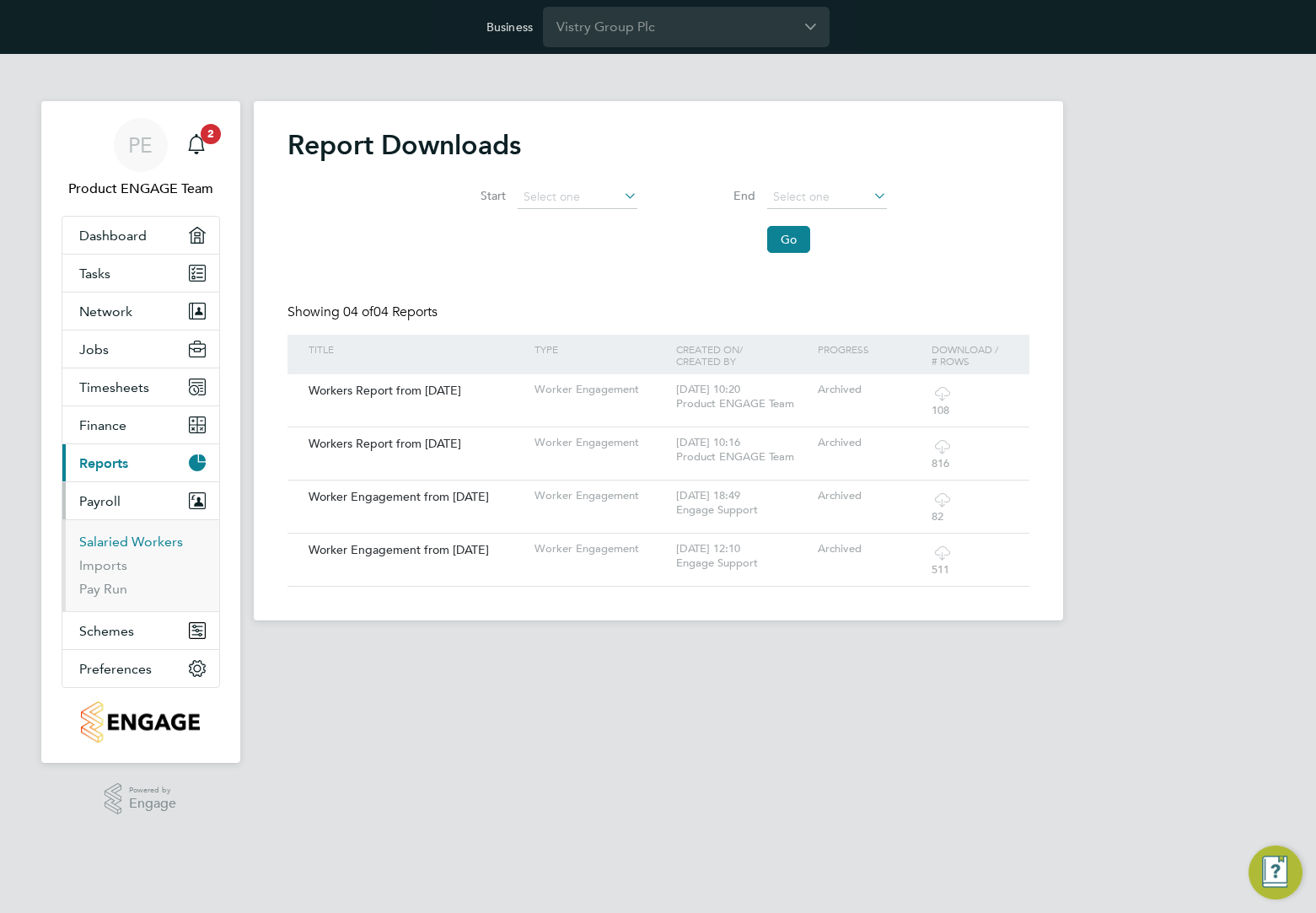
click at [105, 547] on link "Salaried Workers" at bounding box center [131, 541] width 103 height 16
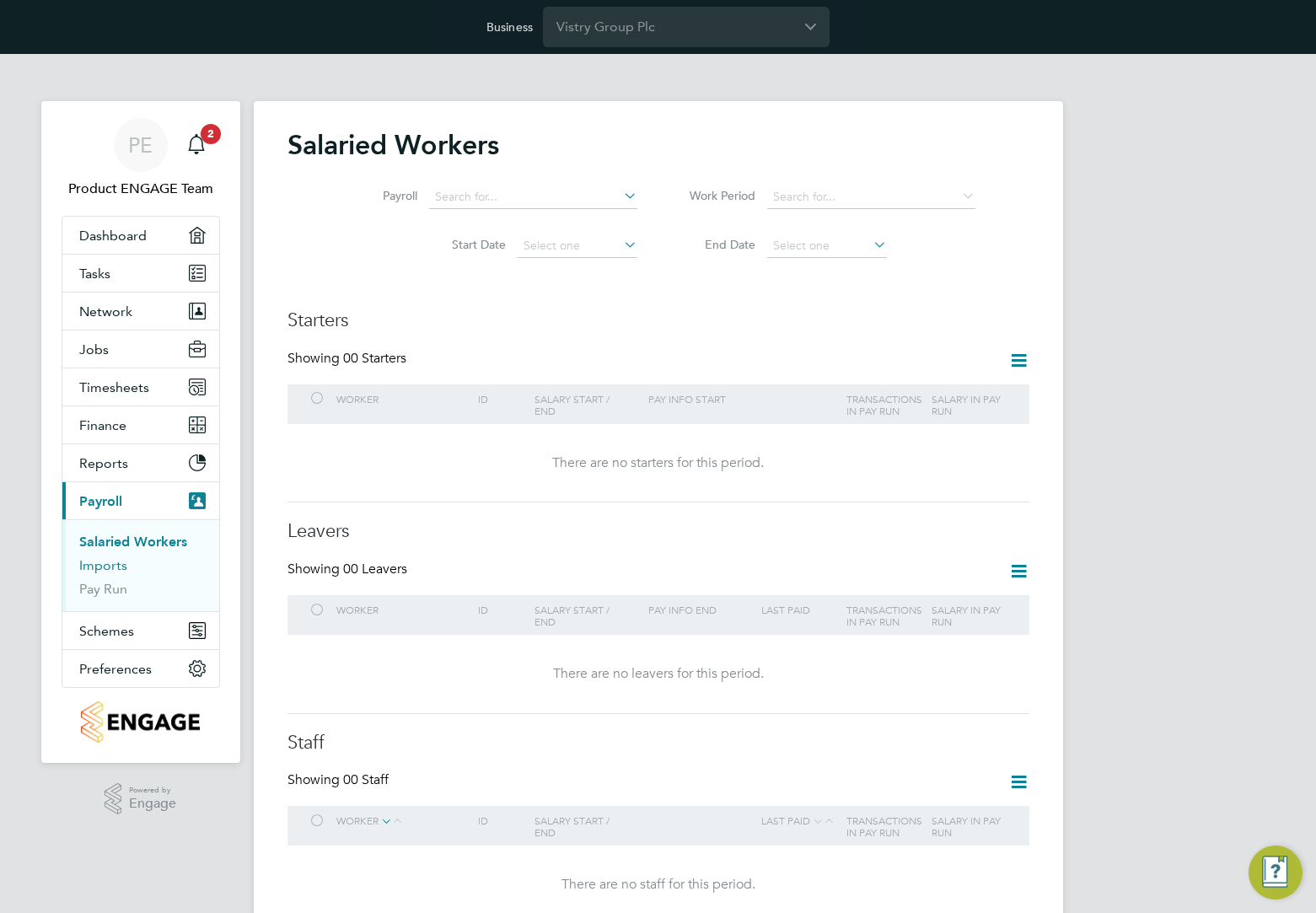
click at [108, 571] on link "Imports" at bounding box center [103, 565] width 48 height 16
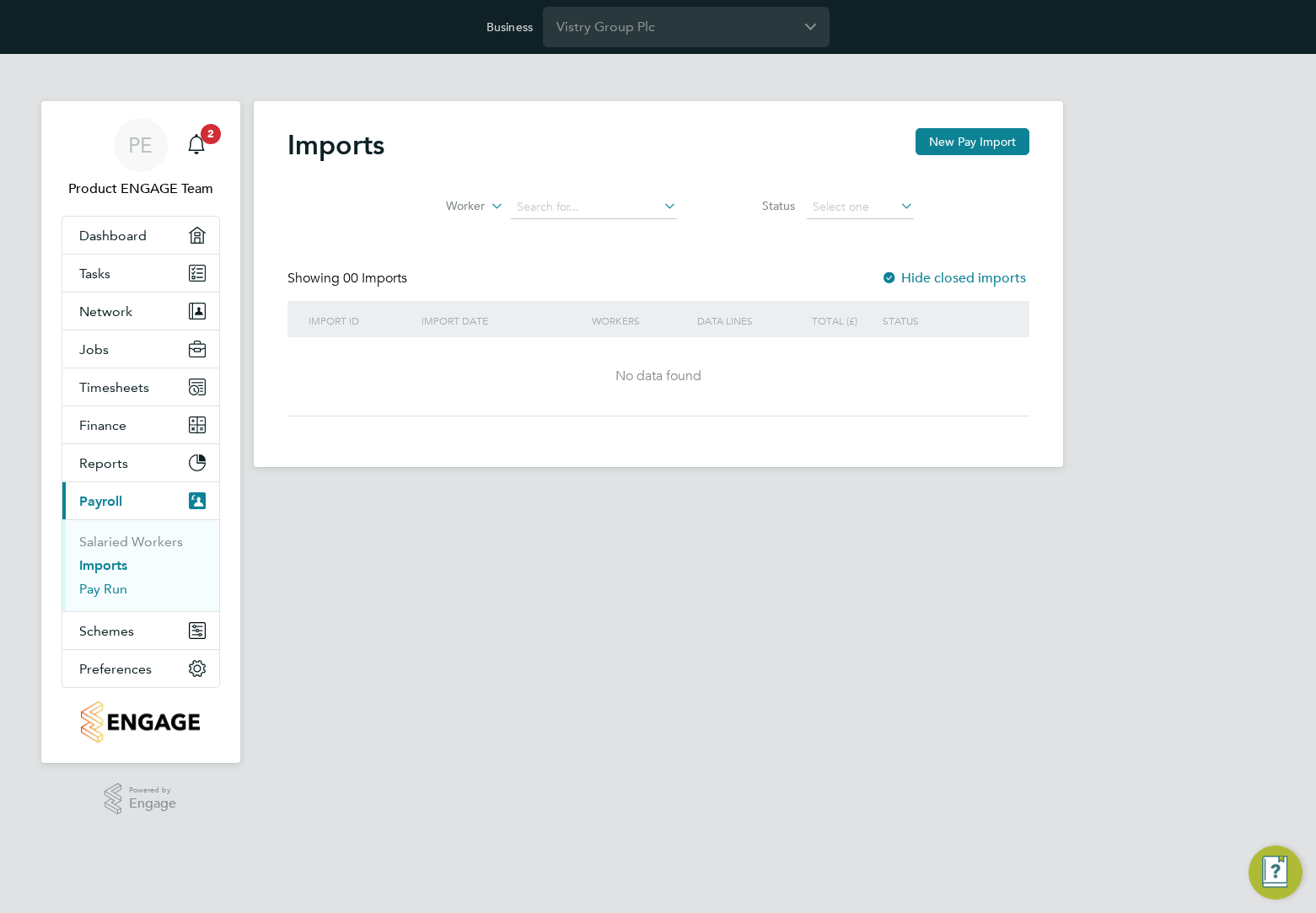
click at [106, 590] on link "Pay Run" at bounding box center [103, 588] width 48 height 16
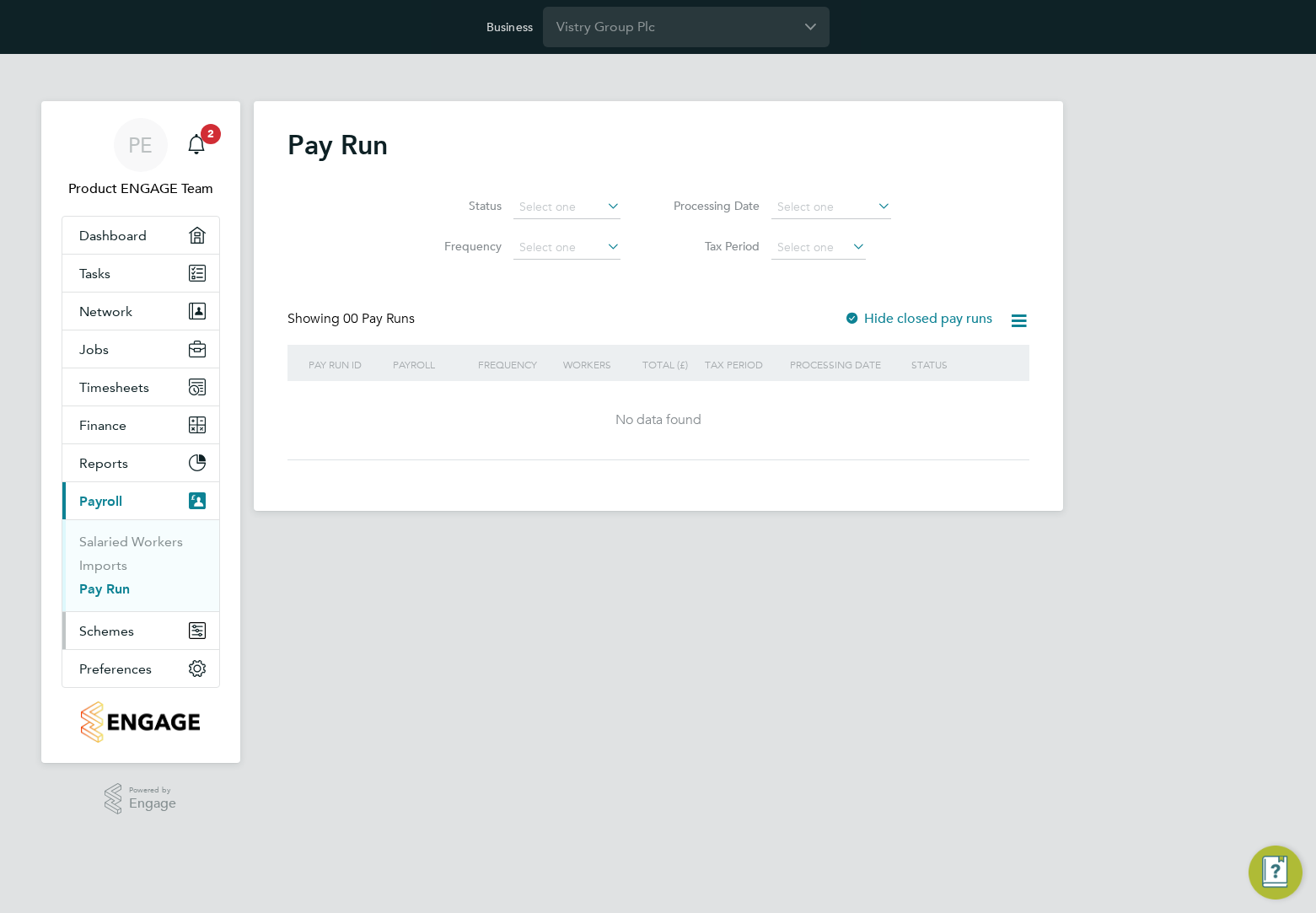
click at [107, 636] on span "Schemes" at bounding box center [107, 630] width 55 height 16
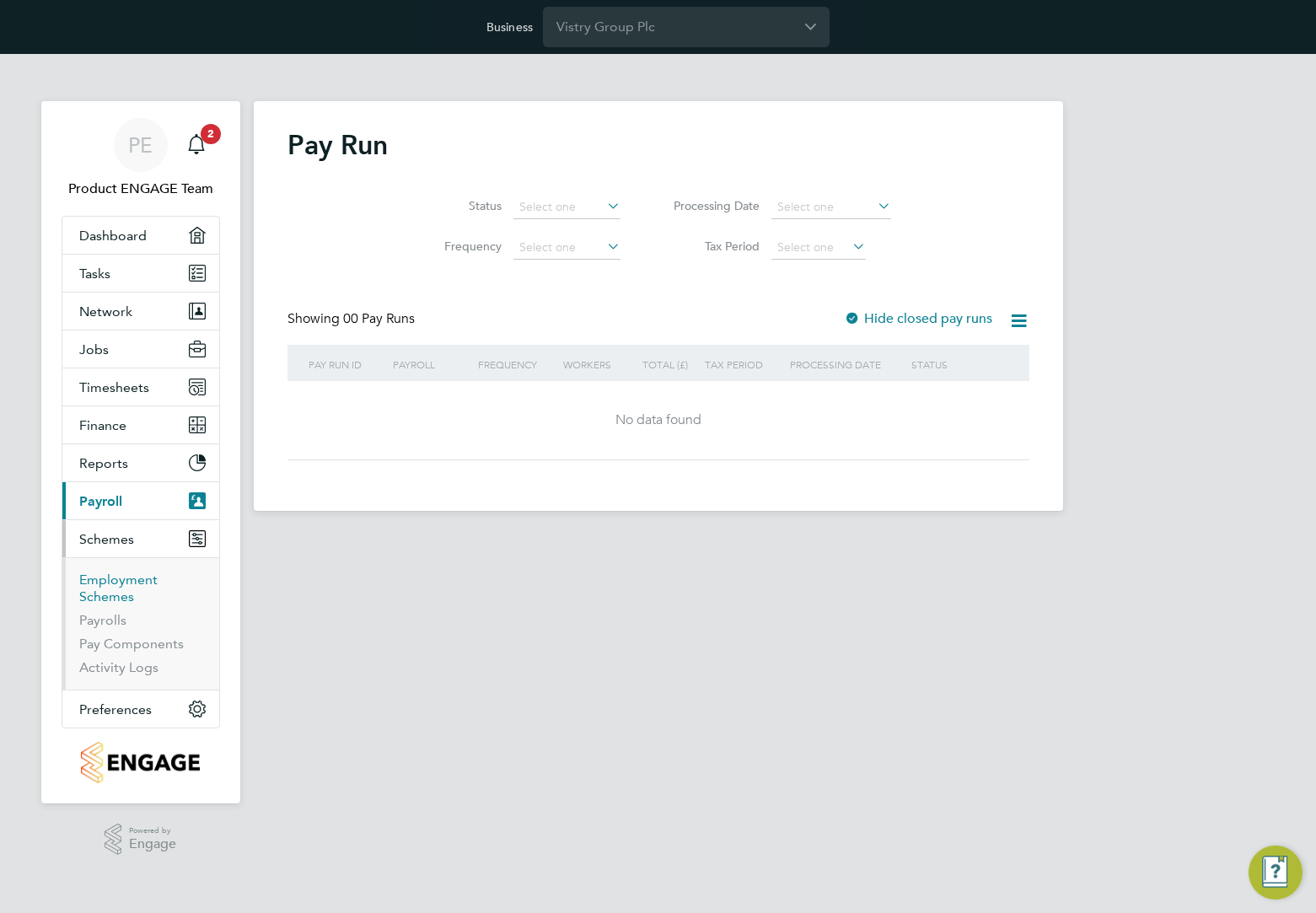
click at [116, 578] on link "Employment Schemes" at bounding box center [118, 588] width 78 height 33
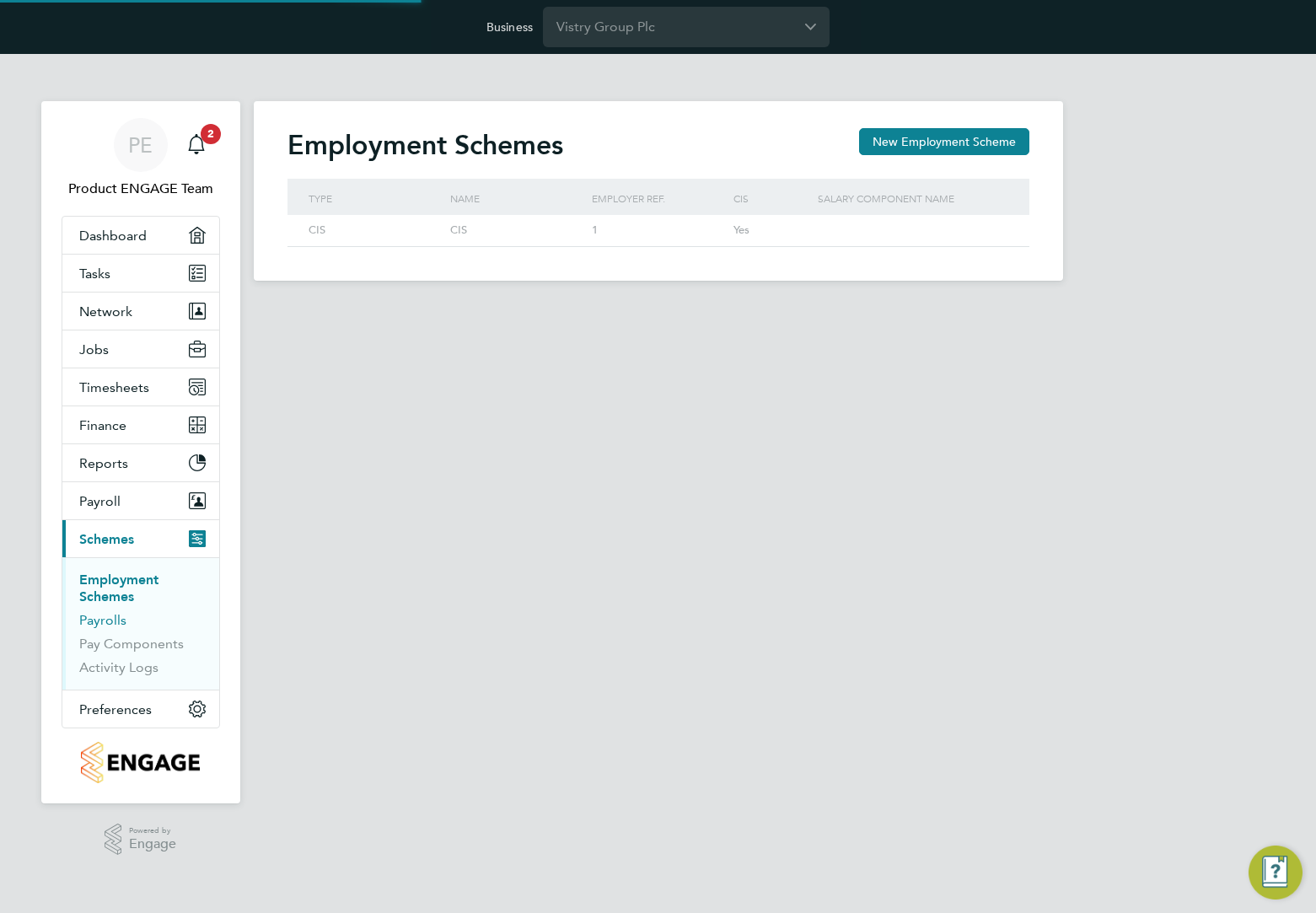
scroll to position [32, 142]
click at [114, 622] on link "Payrolls" at bounding box center [103, 620] width 47 height 16
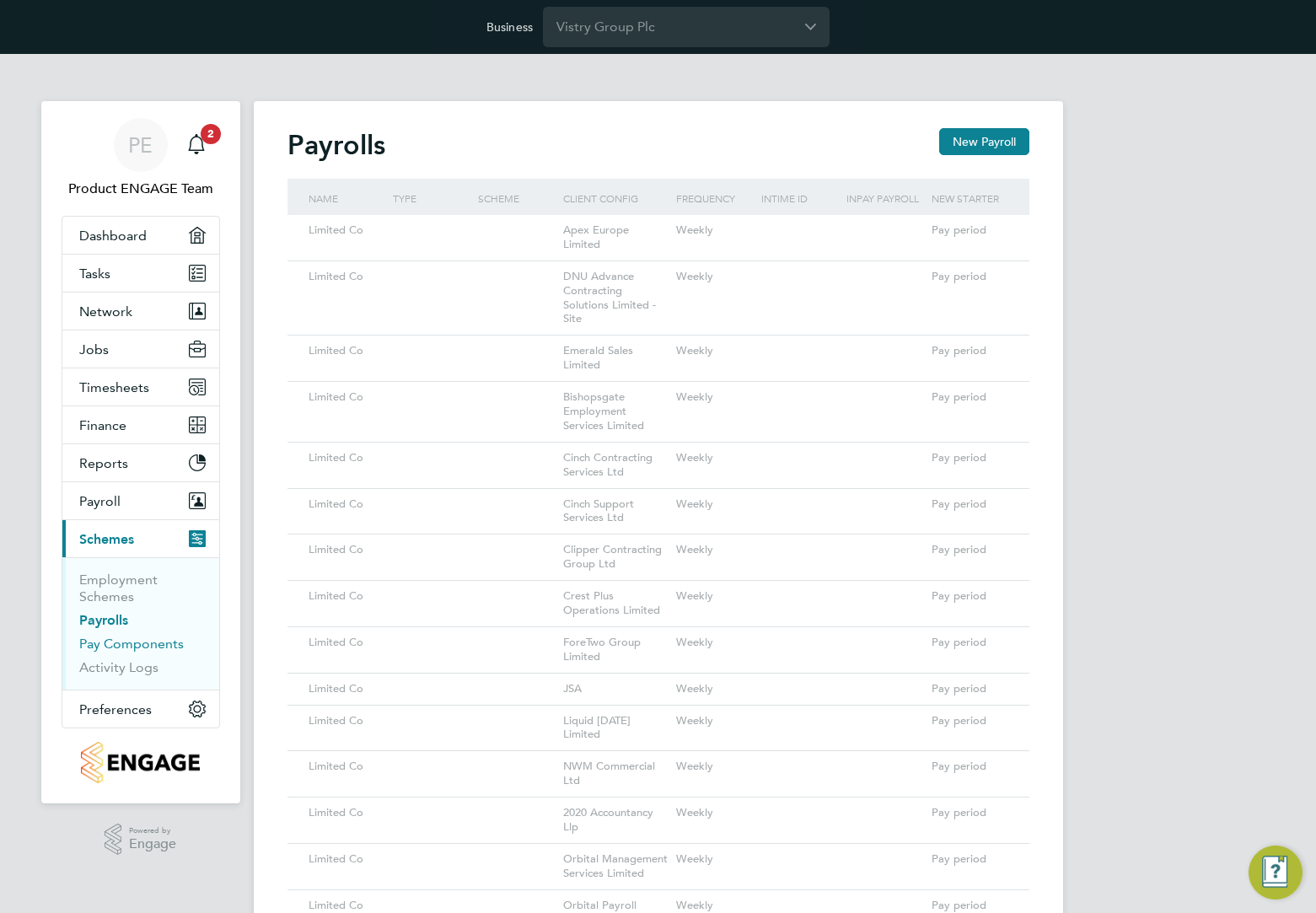
click at [110, 641] on link "Pay Components" at bounding box center [131, 643] width 104 height 16
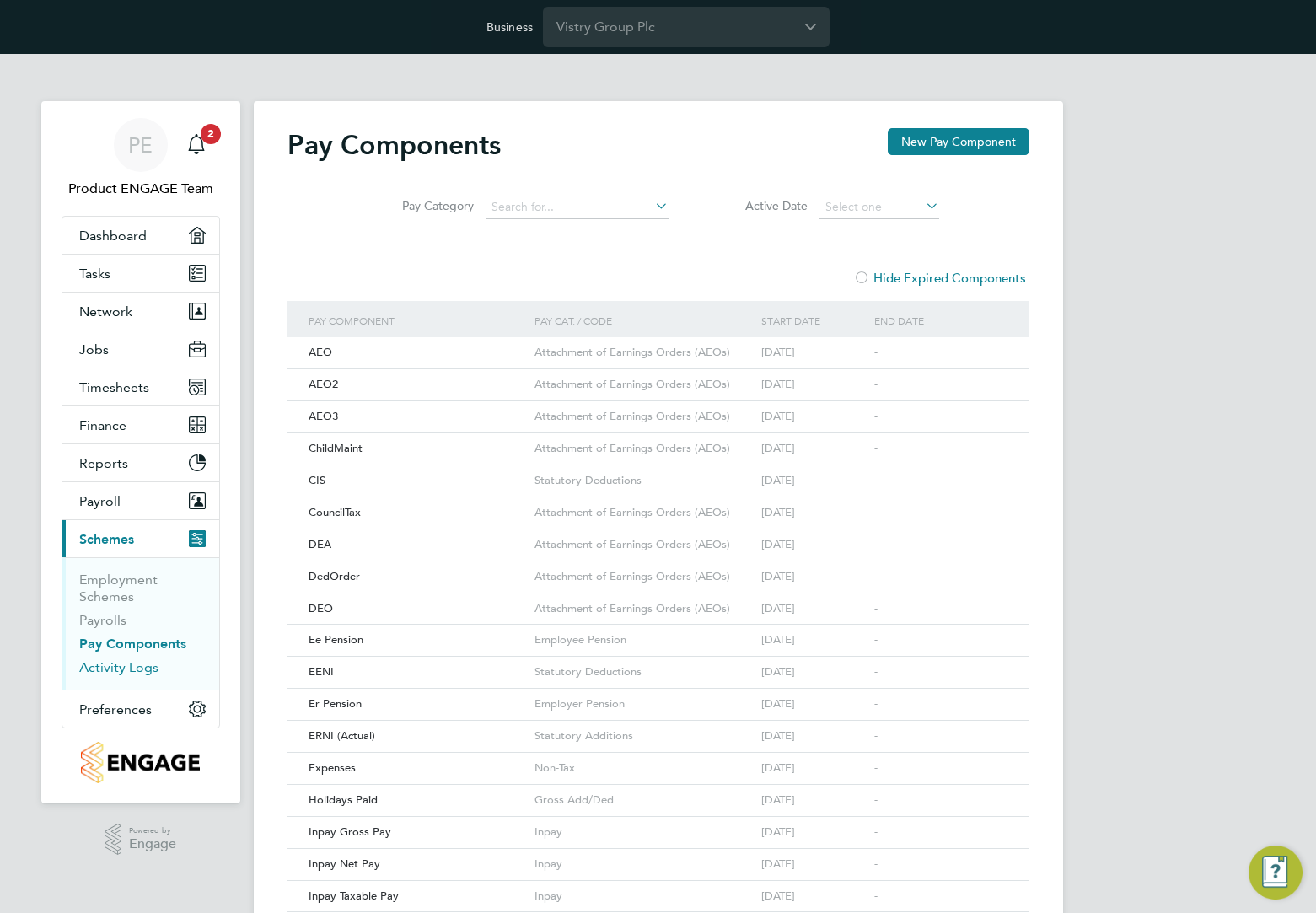
click at [110, 665] on link "Activity Logs" at bounding box center [119, 666] width 79 height 16
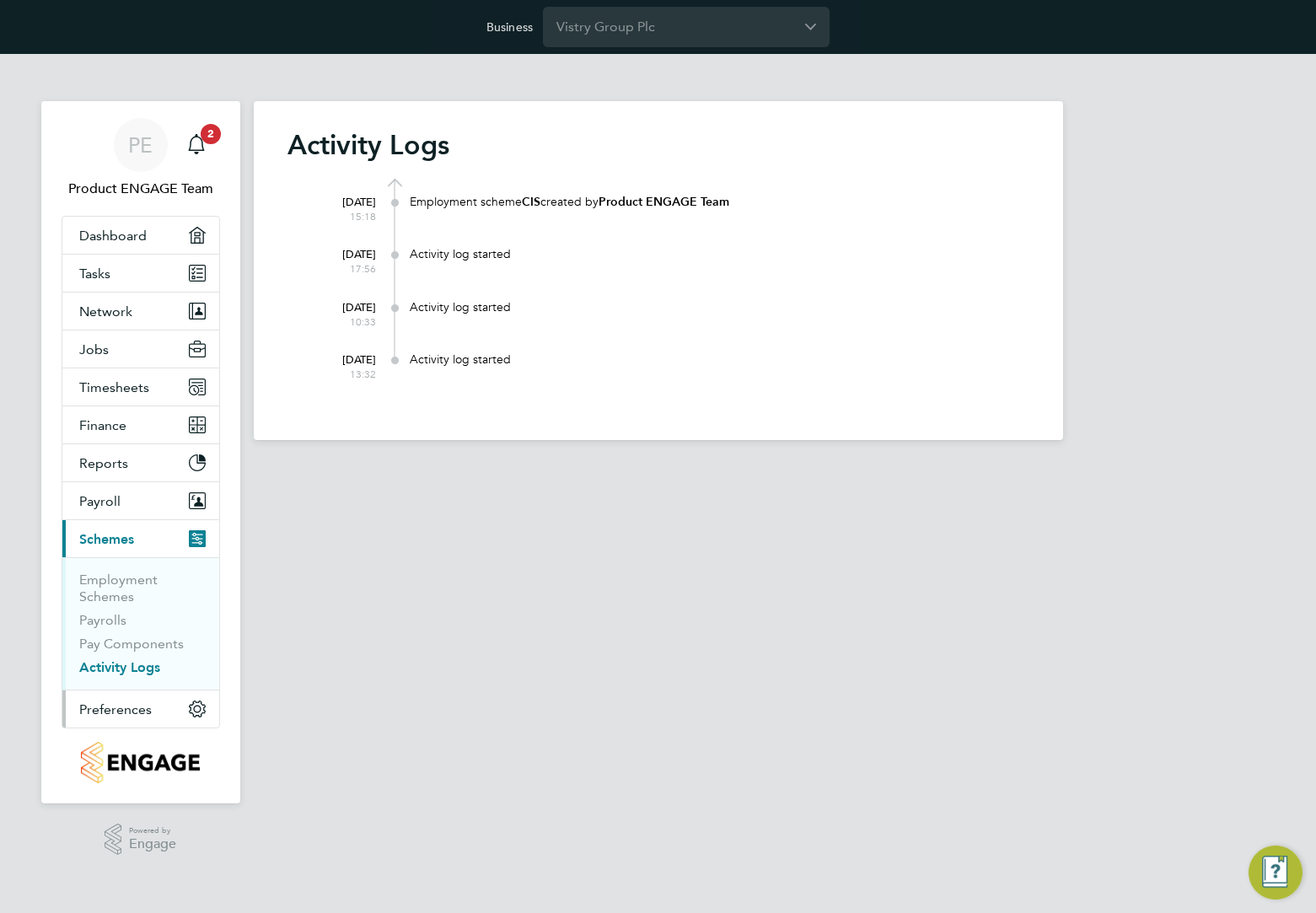
click at [108, 716] on span "Preferences" at bounding box center [116, 709] width 72 height 16
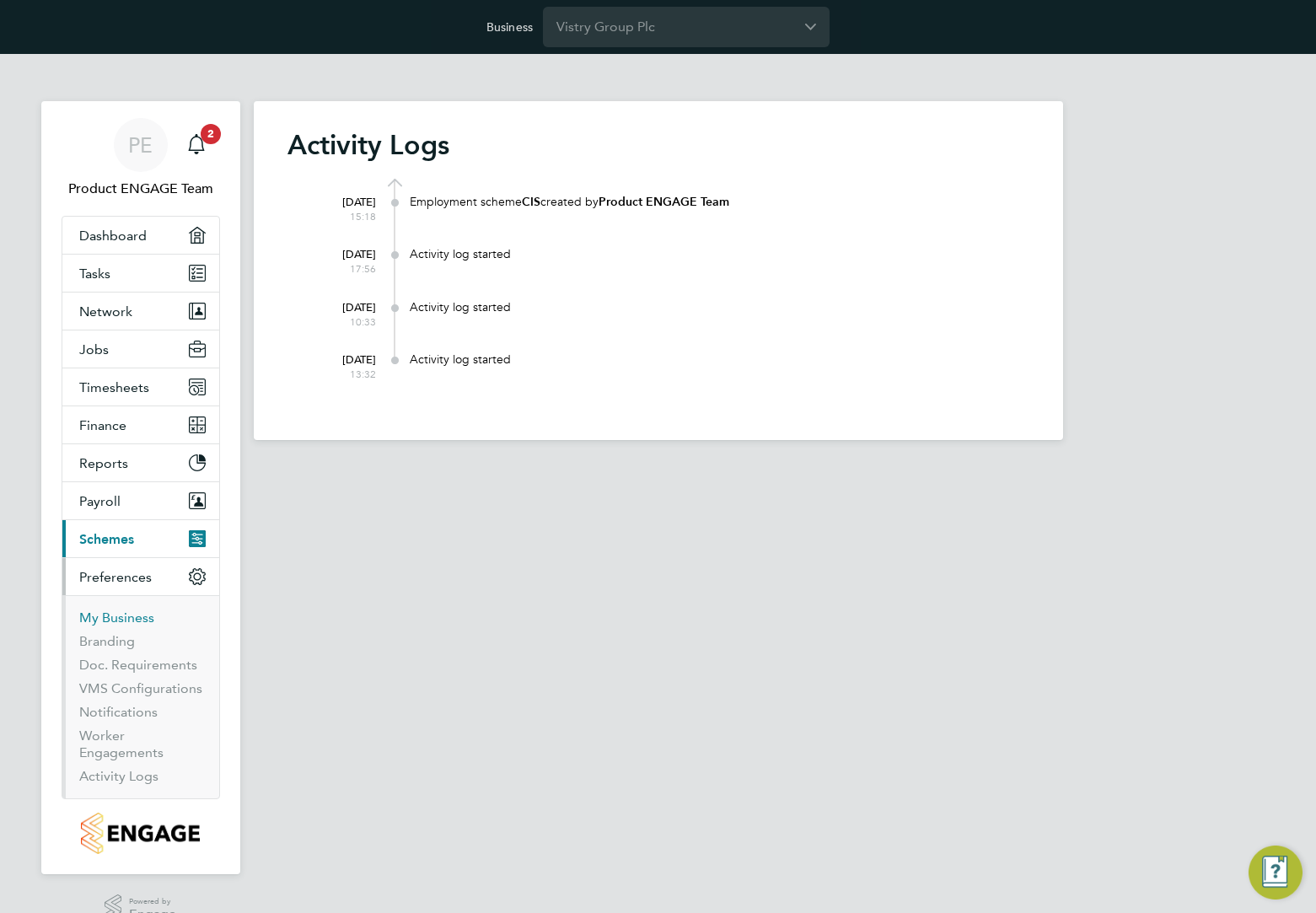
click at [126, 623] on link "My Business" at bounding box center [116, 617] width 75 height 16
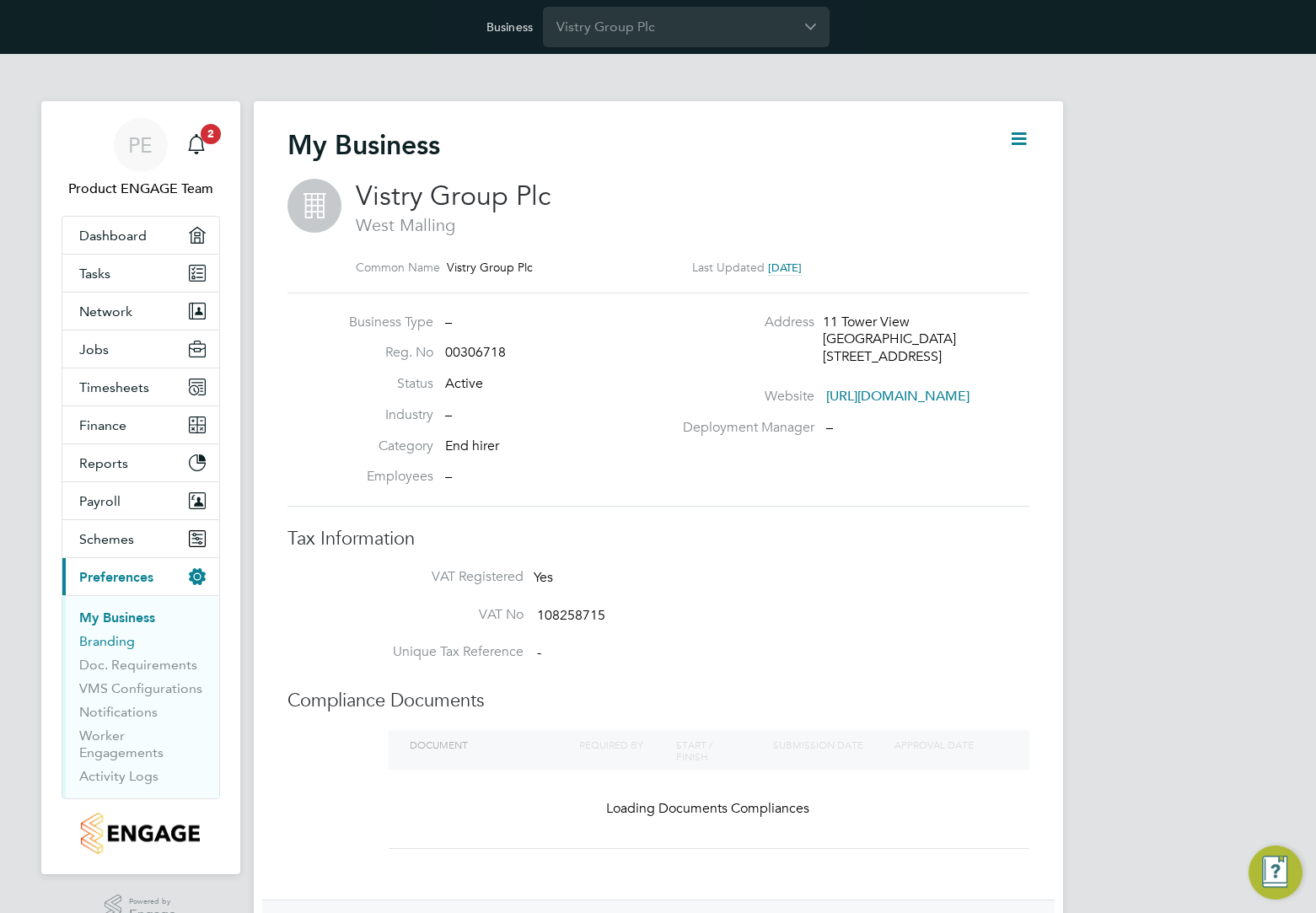
click at [115, 643] on link "Branding" at bounding box center [107, 641] width 56 height 16
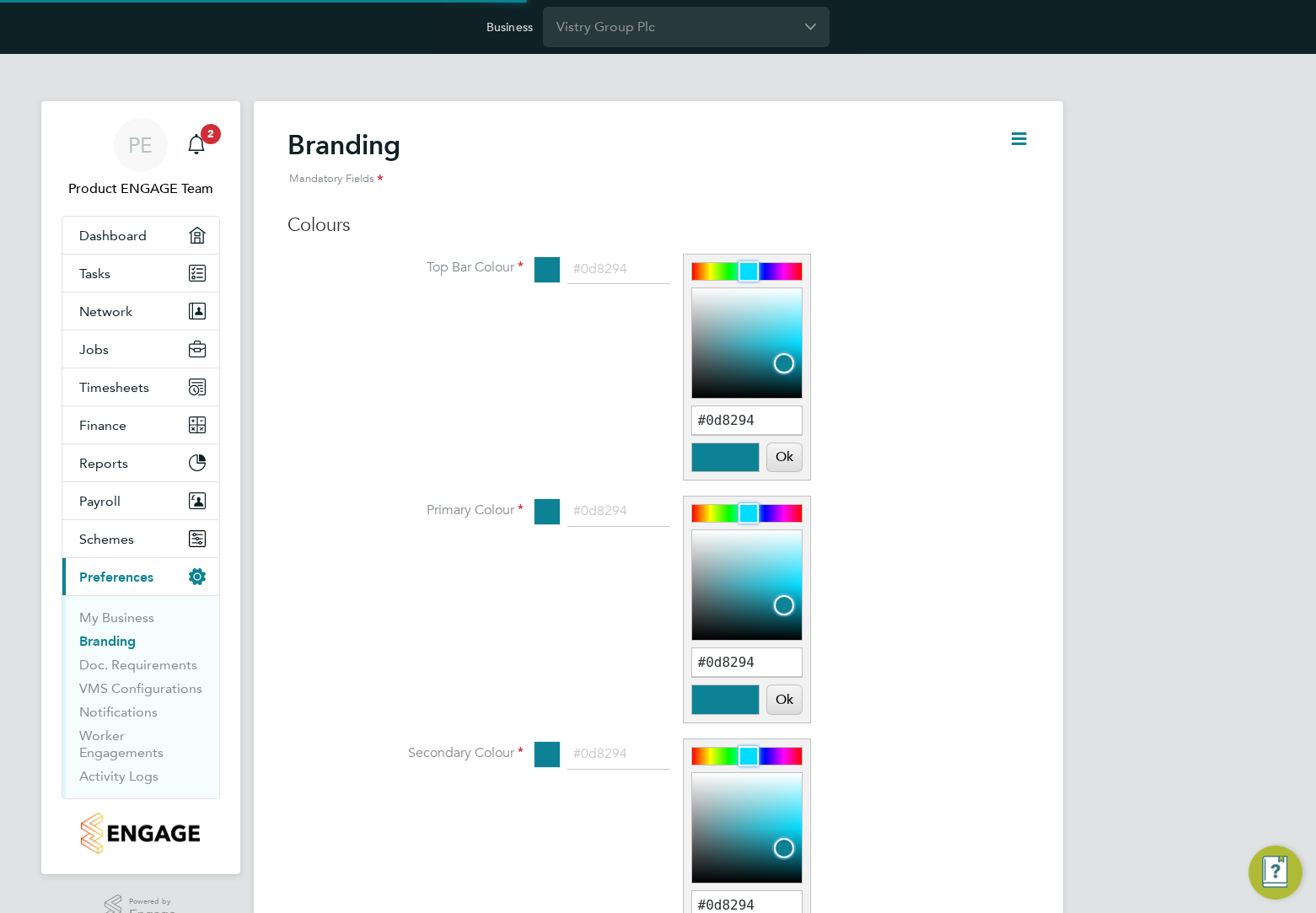
scroll to position [22, 209]
click at [124, 662] on link "Doc. Requirements" at bounding box center [138, 664] width 118 height 16
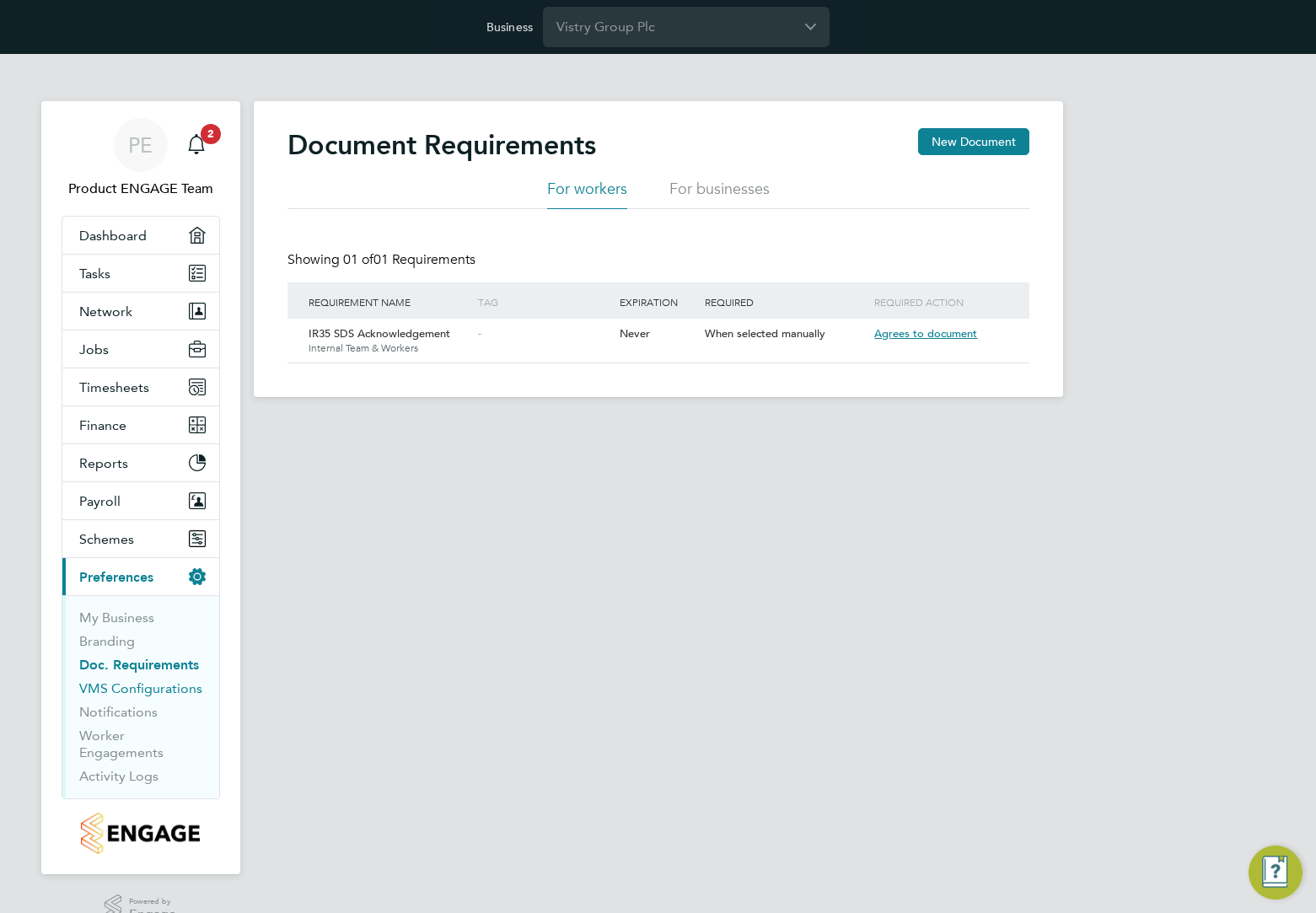
click at [114, 692] on link "VMS Configurations" at bounding box center [141, 688] width 123 height 16
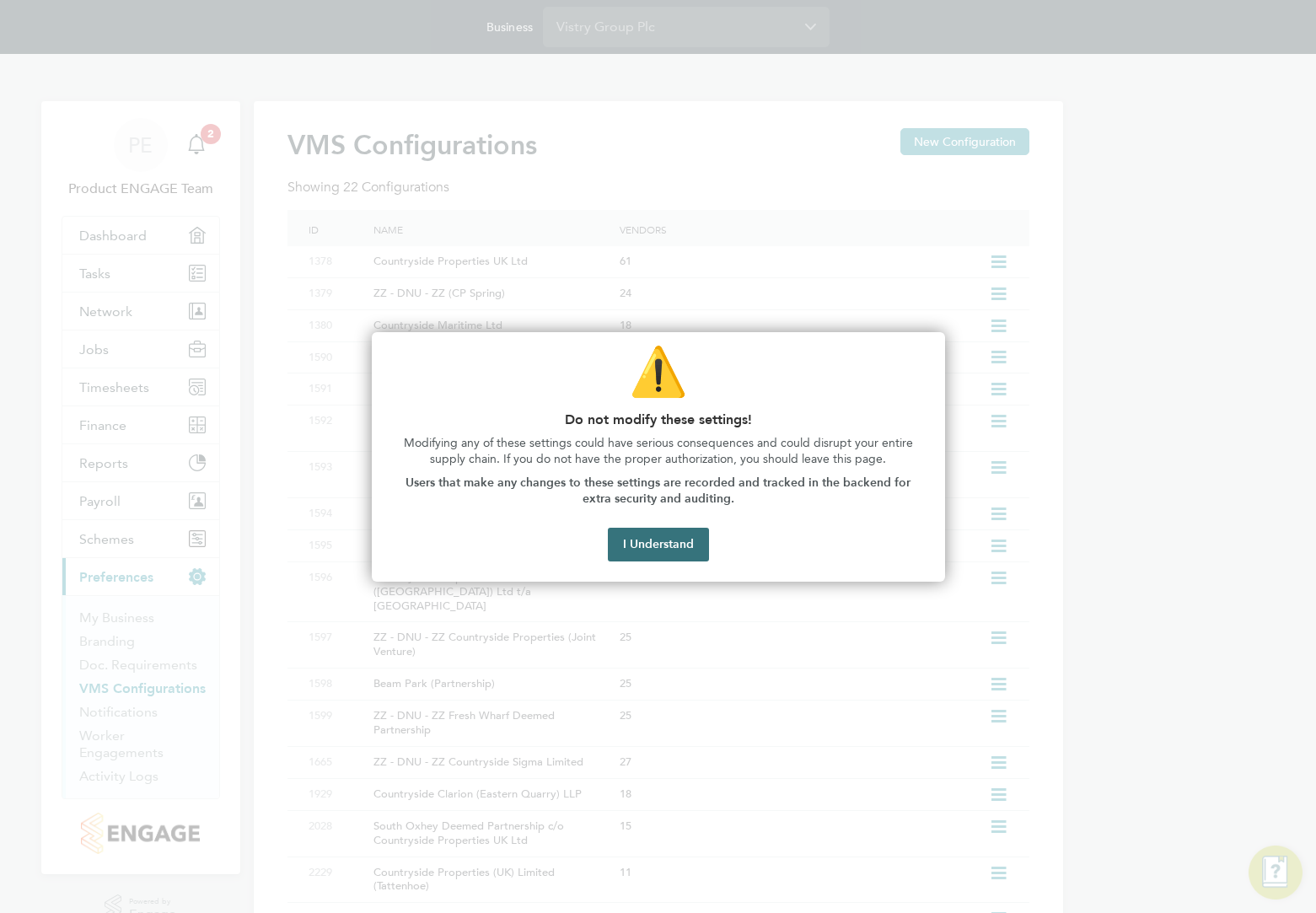
click at [626, 542] on button "I Understand" at bounding box center [658, 544] width 101 height 34
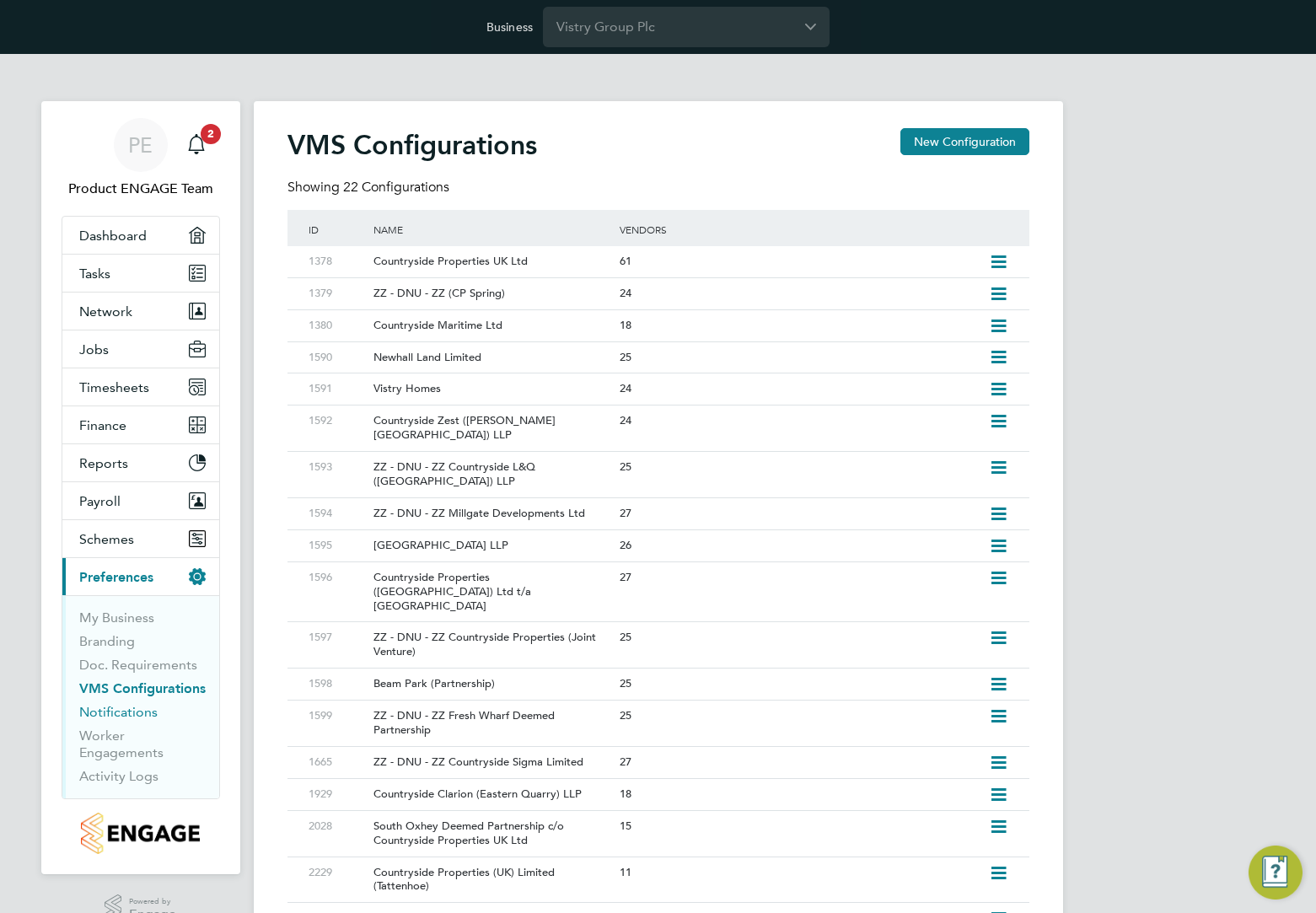
click at [115, 705] on link "Notifications" at bounding box center [118, 711] width 78 height 16
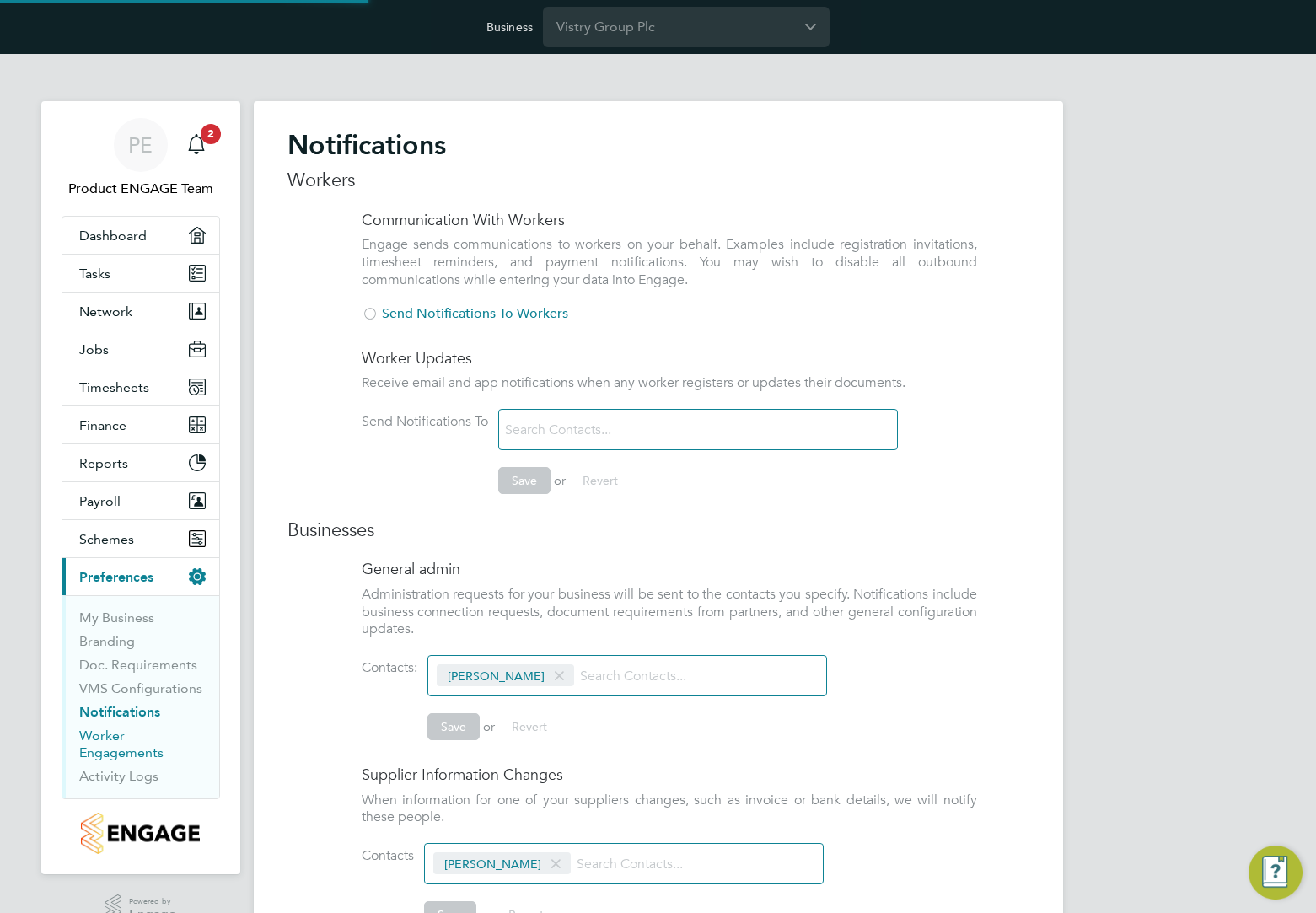
click at [93, 738] on link "Worker Engagements" at bounding box center [122, 743] width 85 height 33
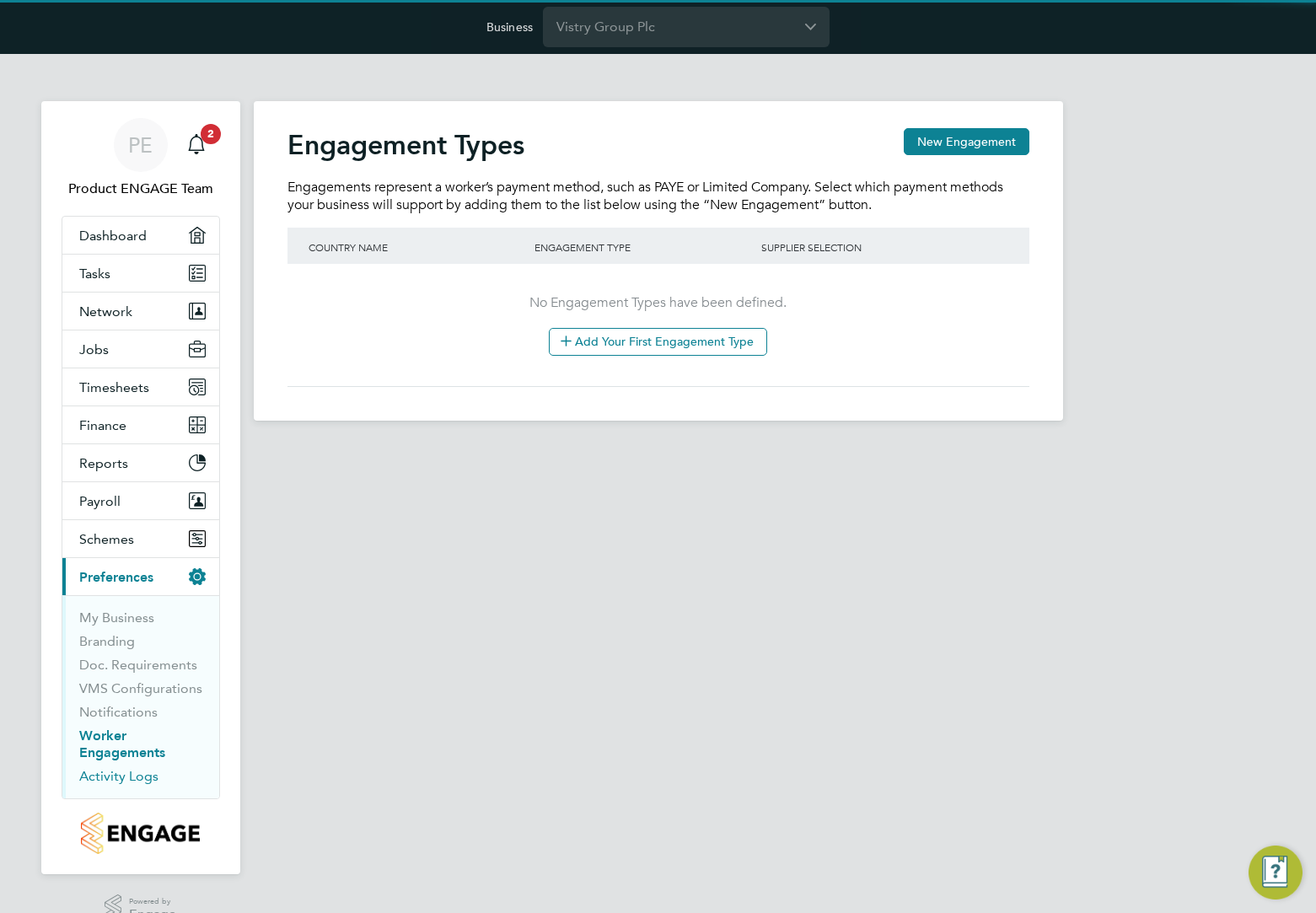
click at [95, 777] on link "Activity Logs" at bounding box center [119, 775] width 79 height 16
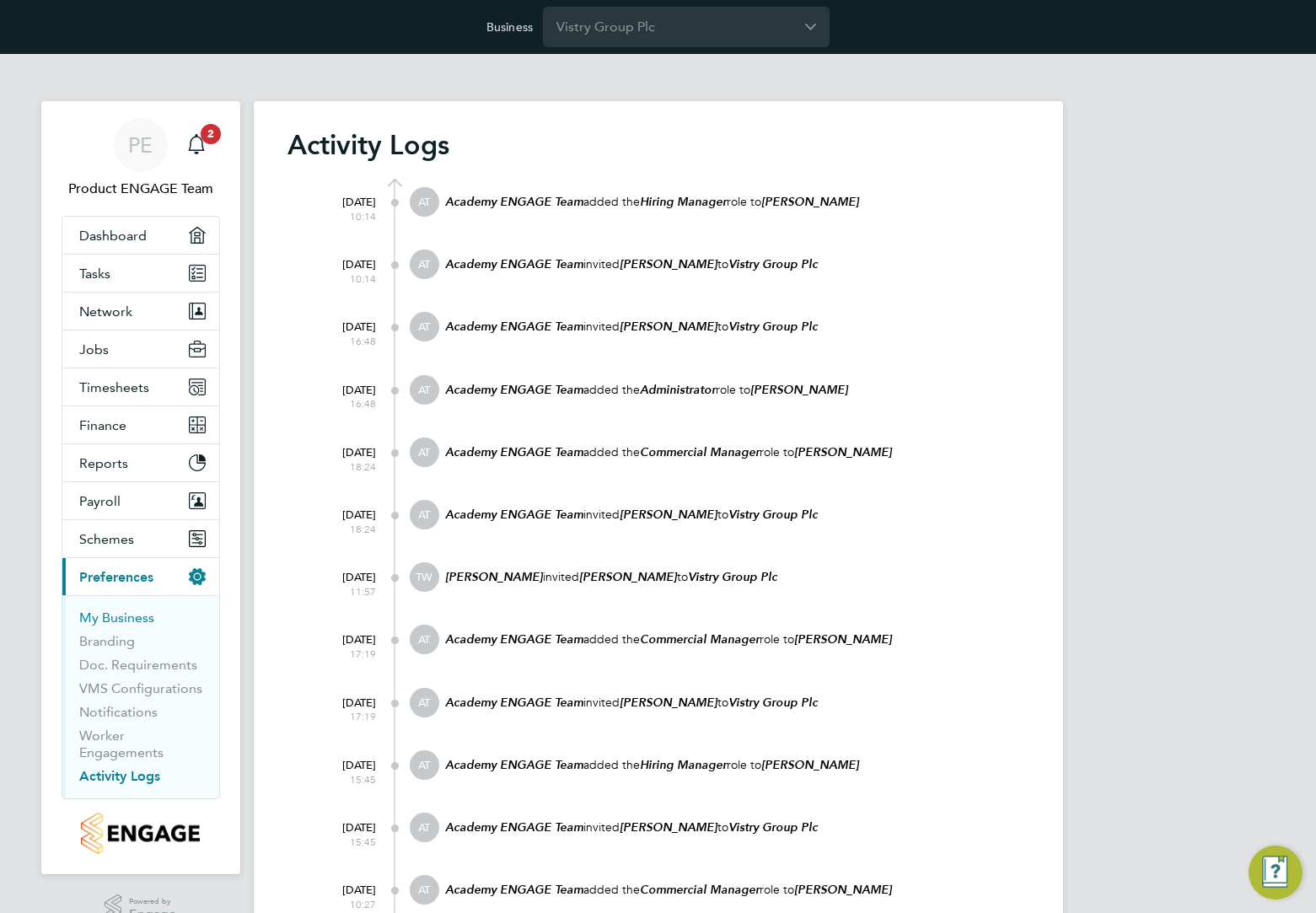
click at [122, 619] on link "My Business" at bounding box center [116, 617] width 75 height 16
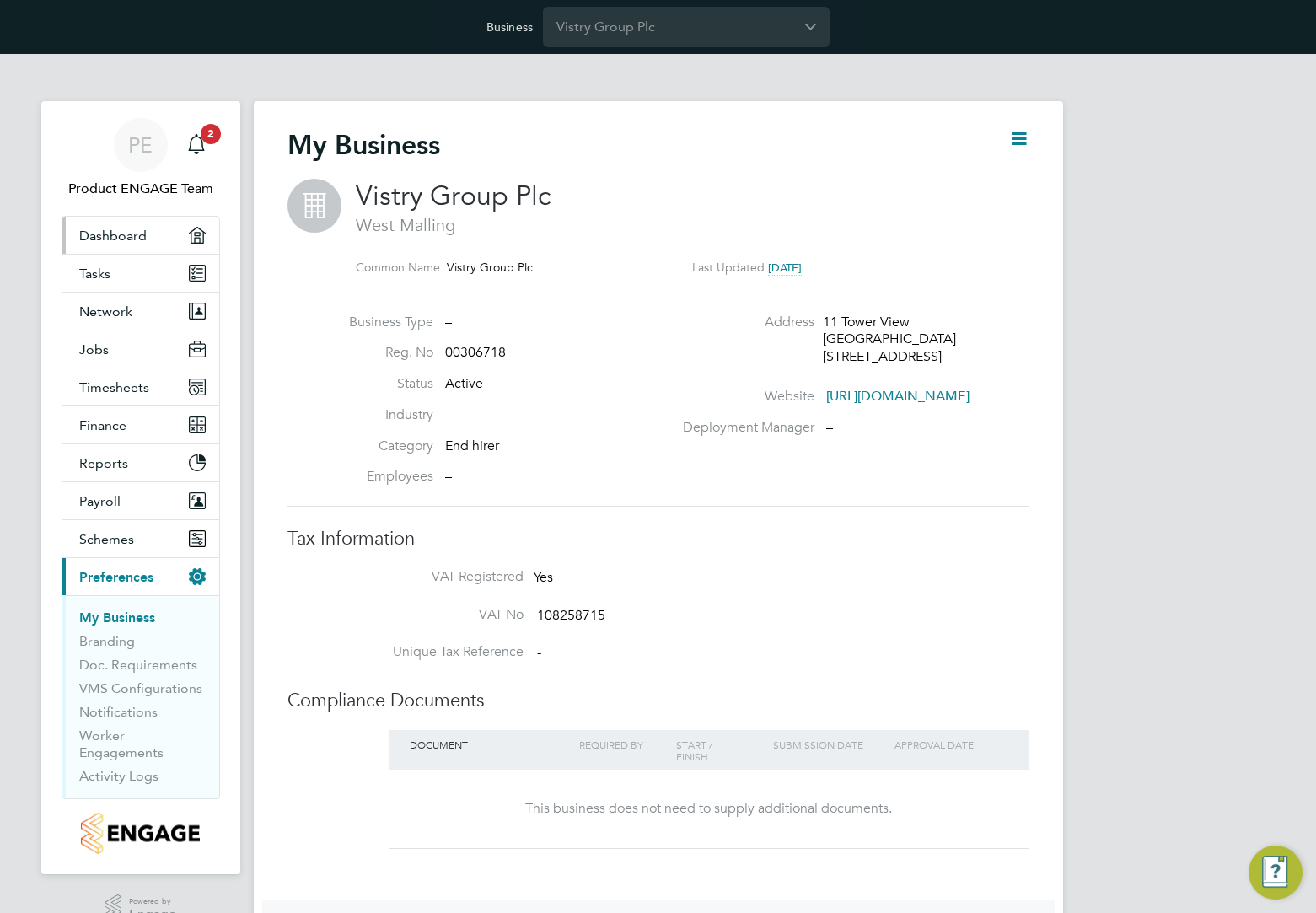
click at [112, 233] on span "Dashboard" at bounding box center [113, 235] width 67 height 16
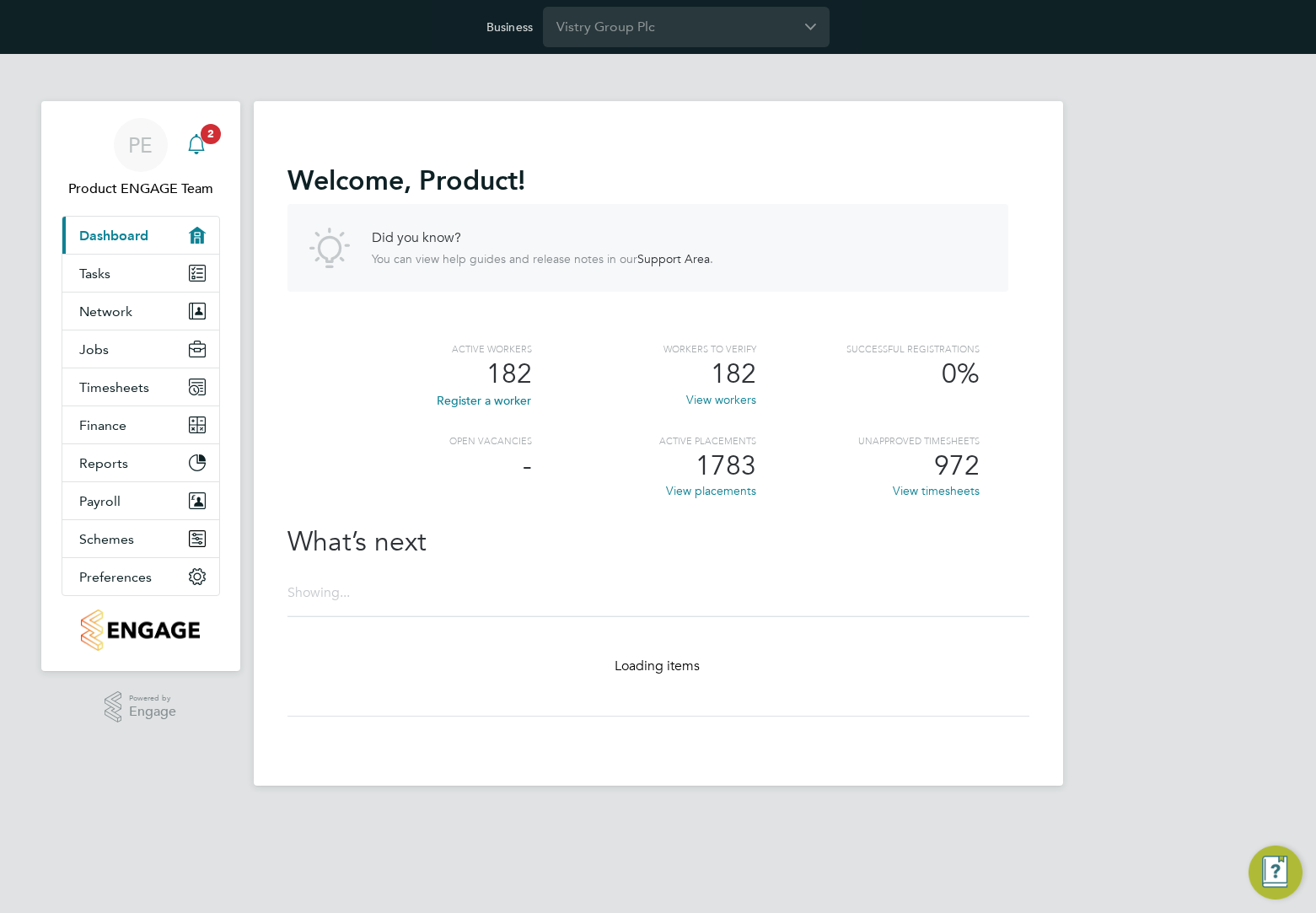
click at [190, 143] on icon "Main navigation" at bounding box center [197, 142] width 16 height 17
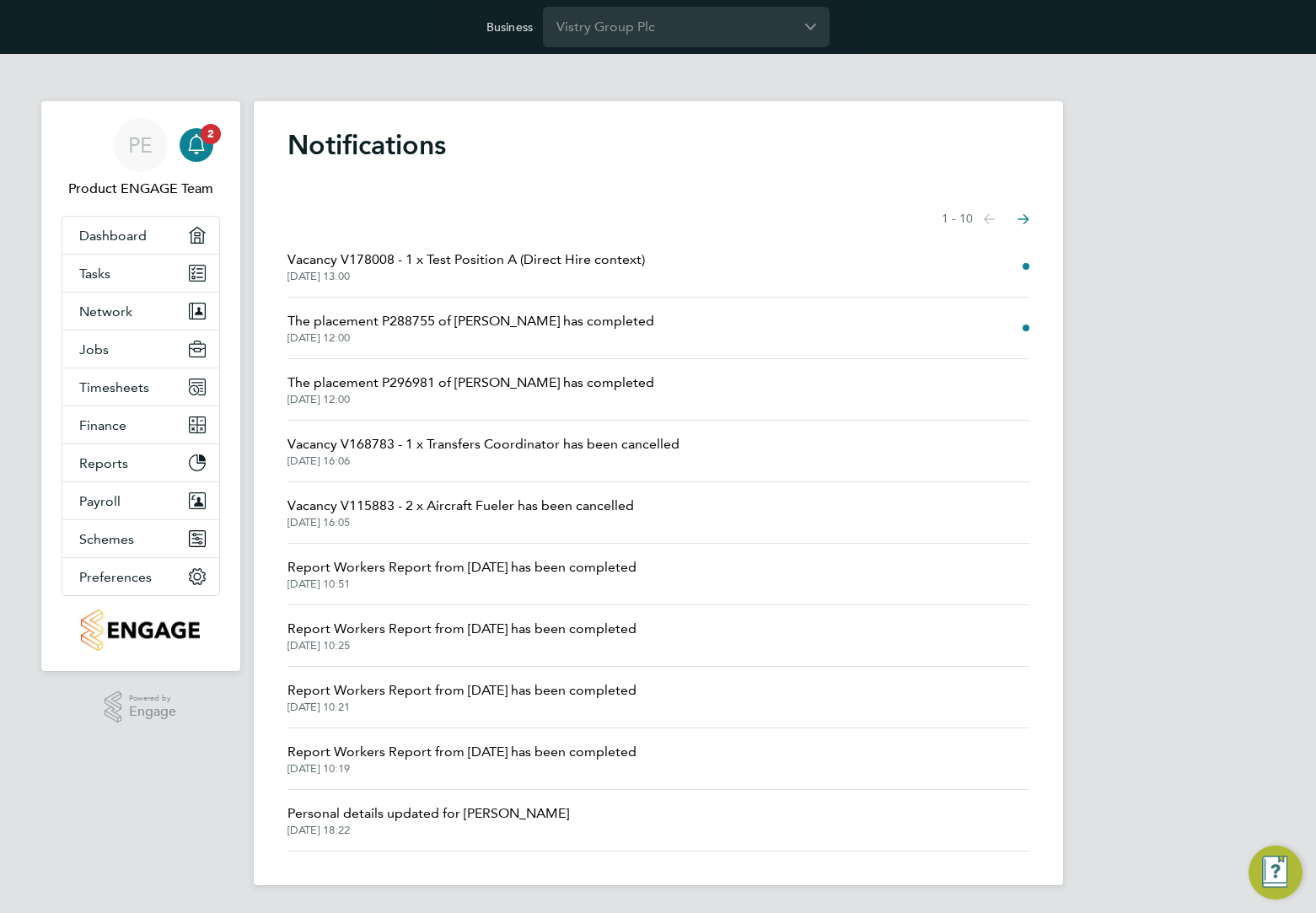
click at [473, 262] on span "Vacancy V178008 - 1 x Test Position A (Direct Hire context)" at bounding box center [466, 259] width 357 height 20
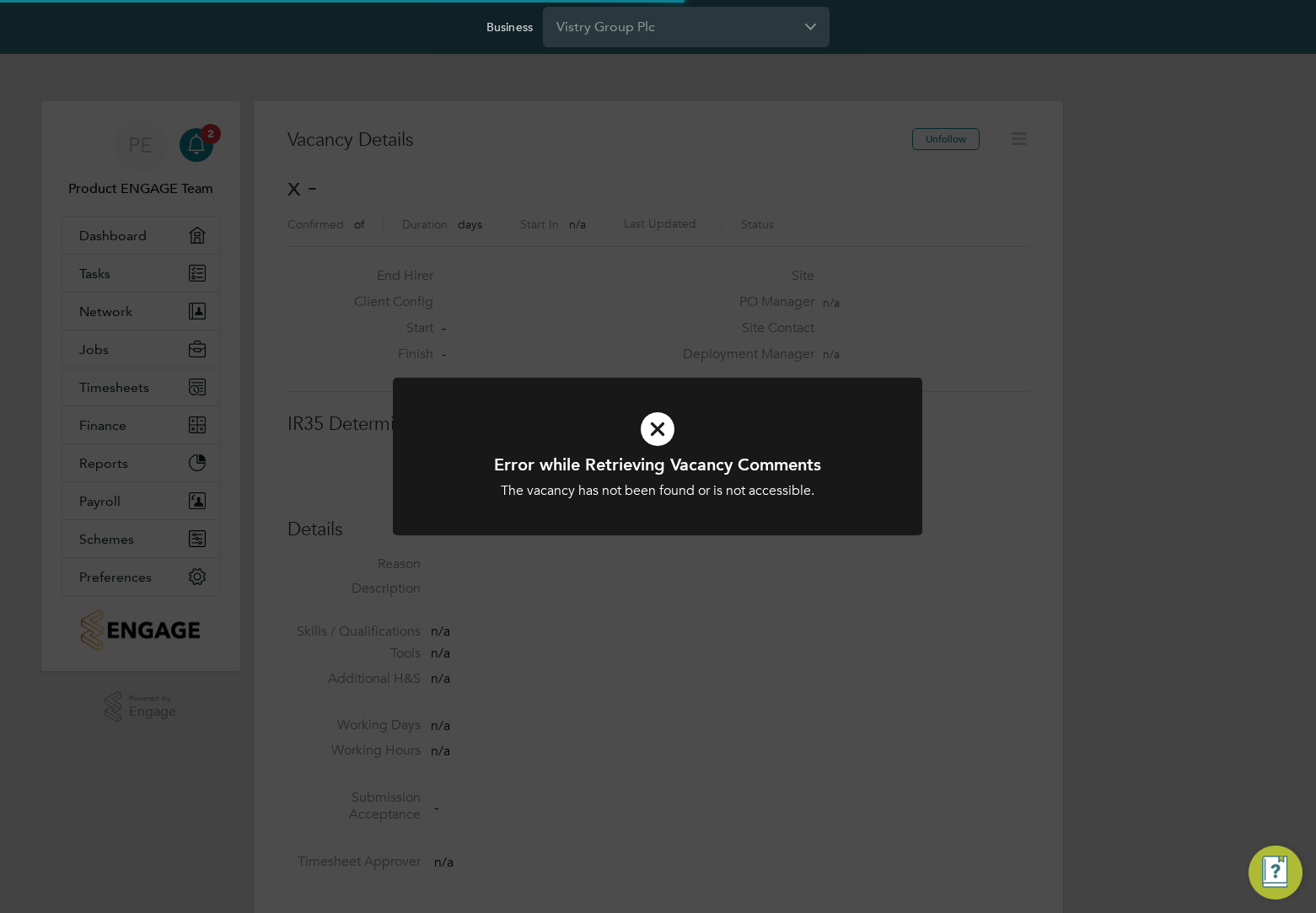
scroll to position [27, 363]
drag, startPoint x: 171, startPoint y: 194, endPoint x: 188, endPoint y: 150, distance: 47.2
click at [173, 191] on div "Error while Retrieving Vacancy Comments The vacancy has not been found or is no…" at bounding box center [658, 456] width 1316 height 913
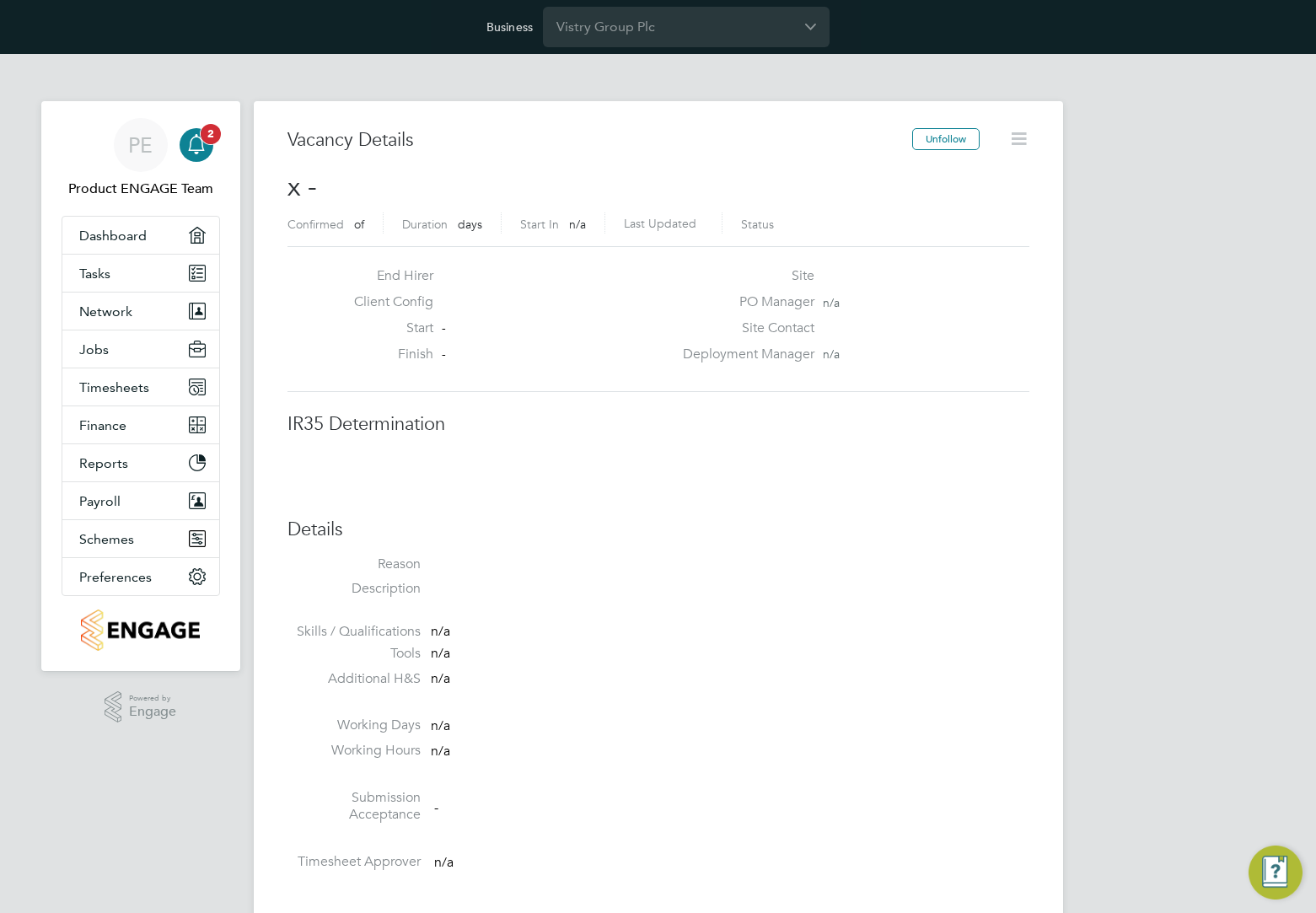
click at [198, 153] on icon "Main navigation" at bounding box center [196, 143] width 20 height 20
